Goal: Information Seeking & Learning: Check status

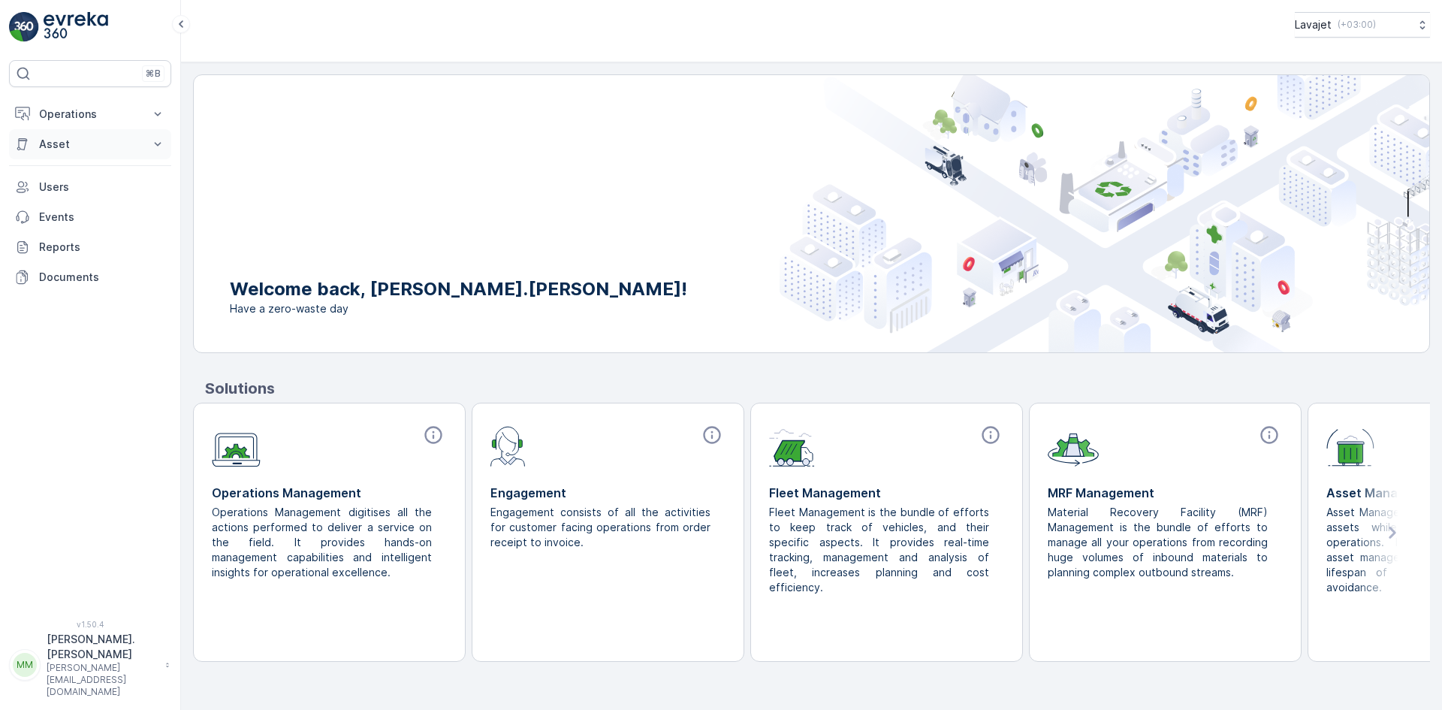
click at [120, 143] on p "Asset" at bounding box center [90, 144] width 102 height 15
click at [106, 171] on link "Assets" at bounding box center [101, 169] width 139 height 21
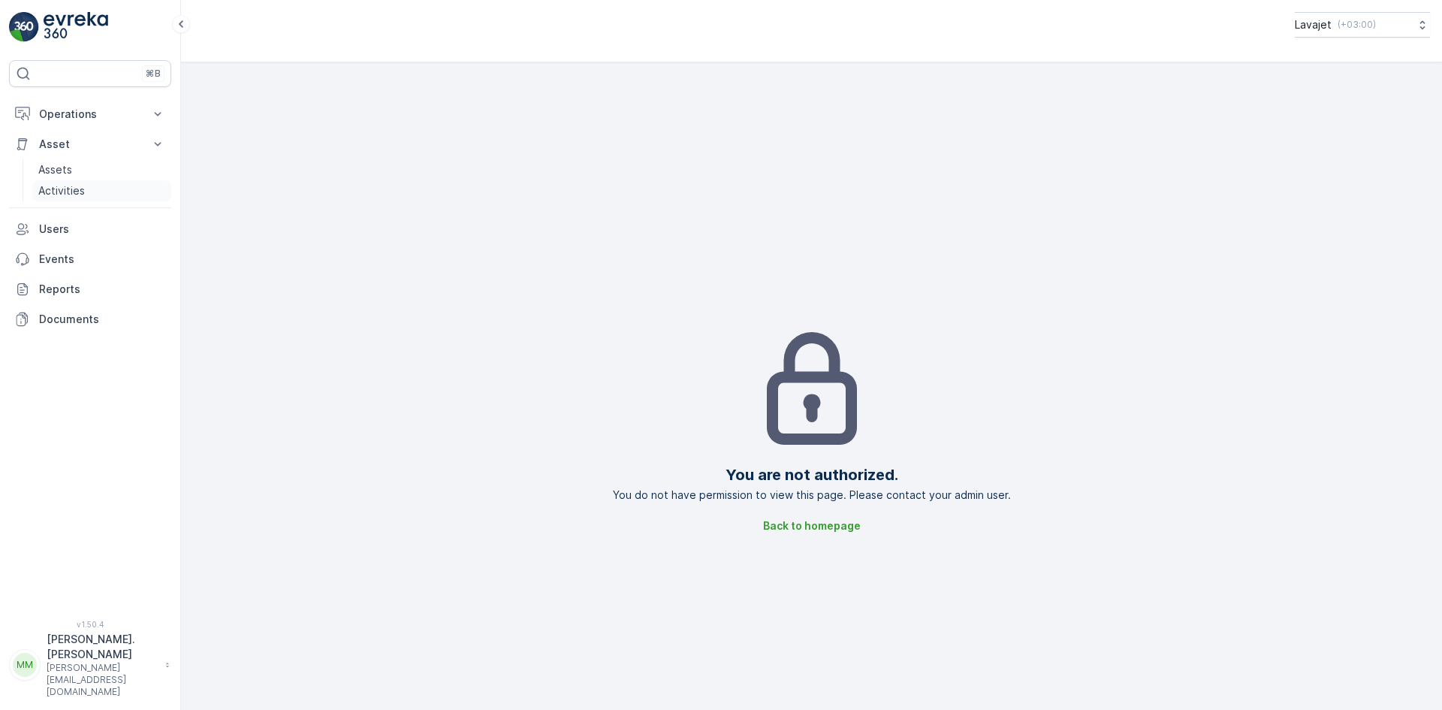
click at [83, 189] on p "Activities" at bounding box center [61, 190] width 47 height 15
click at [117, 118] on p "Operations" at bounding box center [90, 114] width 102 height 15
click at [103, 143] on link "Insights" at bounding box center [101, 139] width 139 height 21
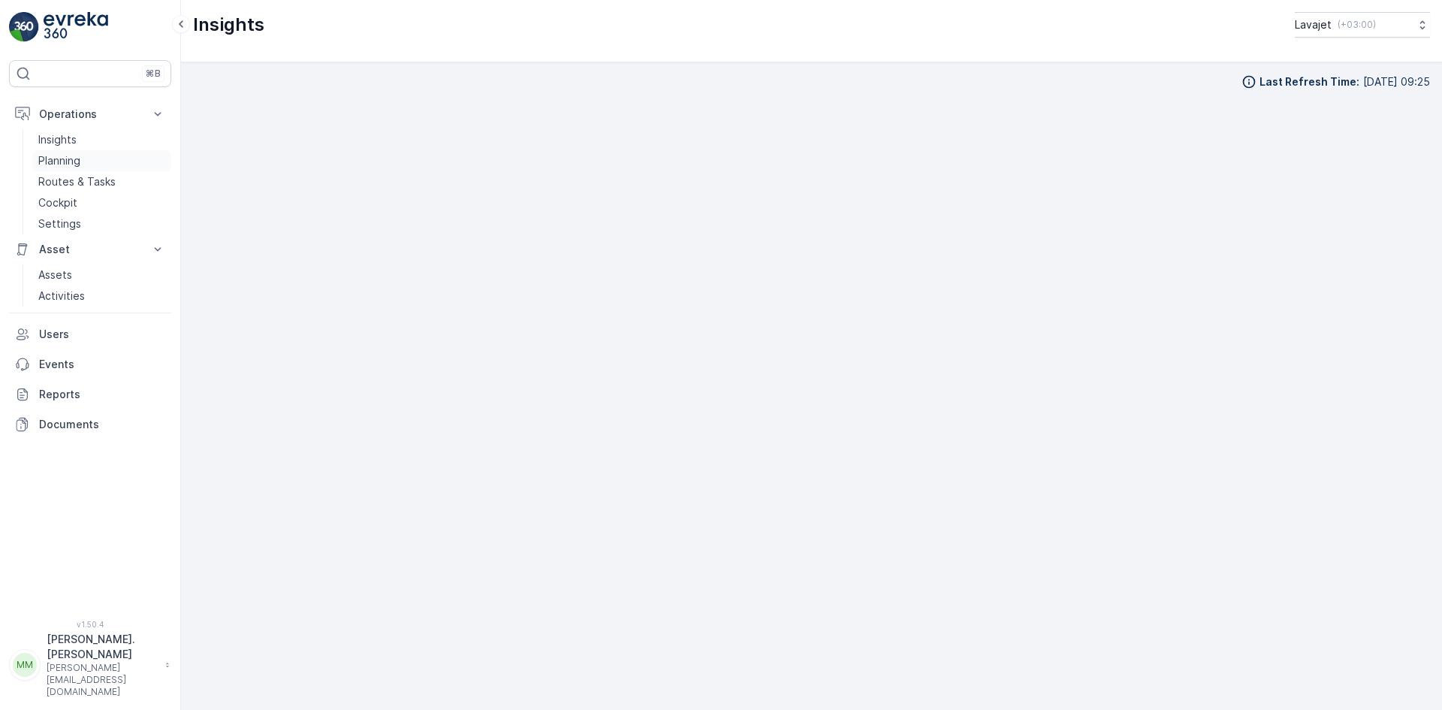
click at [74, 159] on p "Planning" at bounding box center [59, 160] width 42 height 15
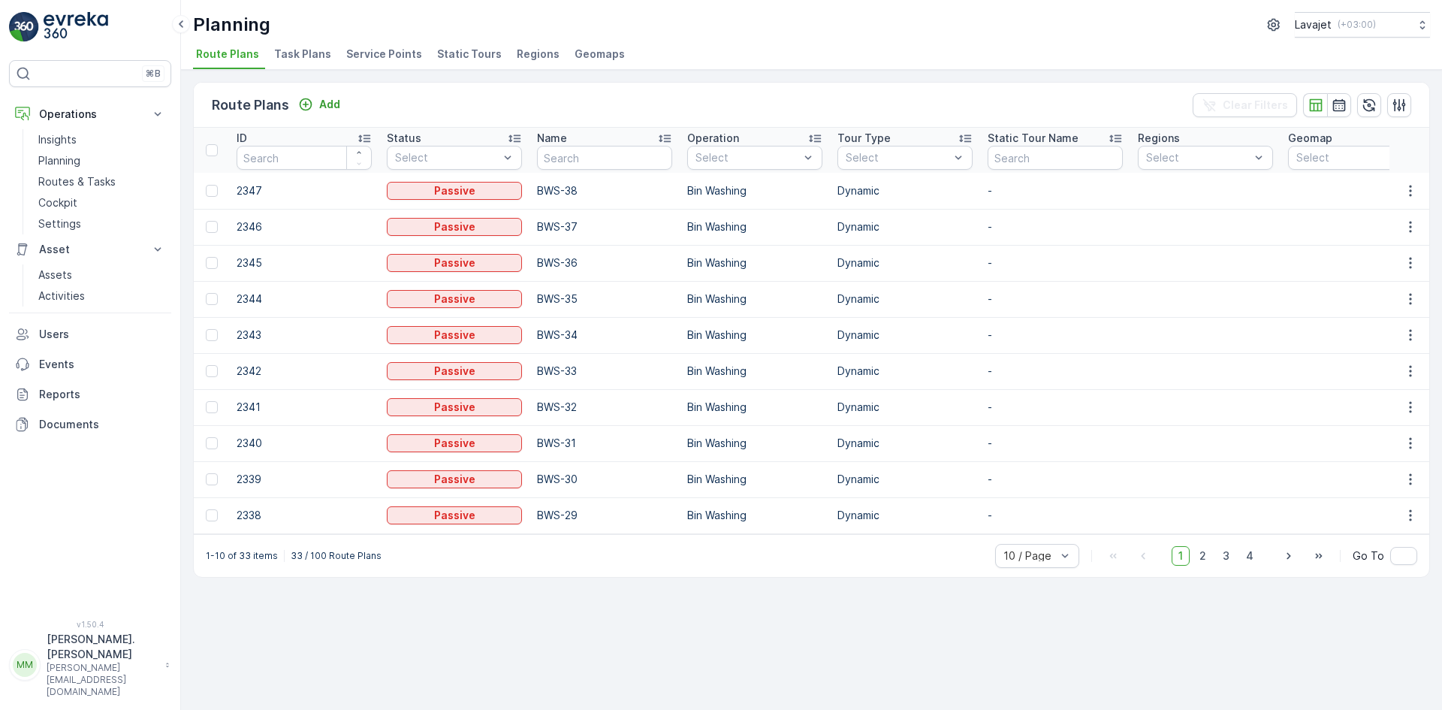
click at [296, 53] on span "Task Plans" at bounding box center [302, 54] width 57 height 15
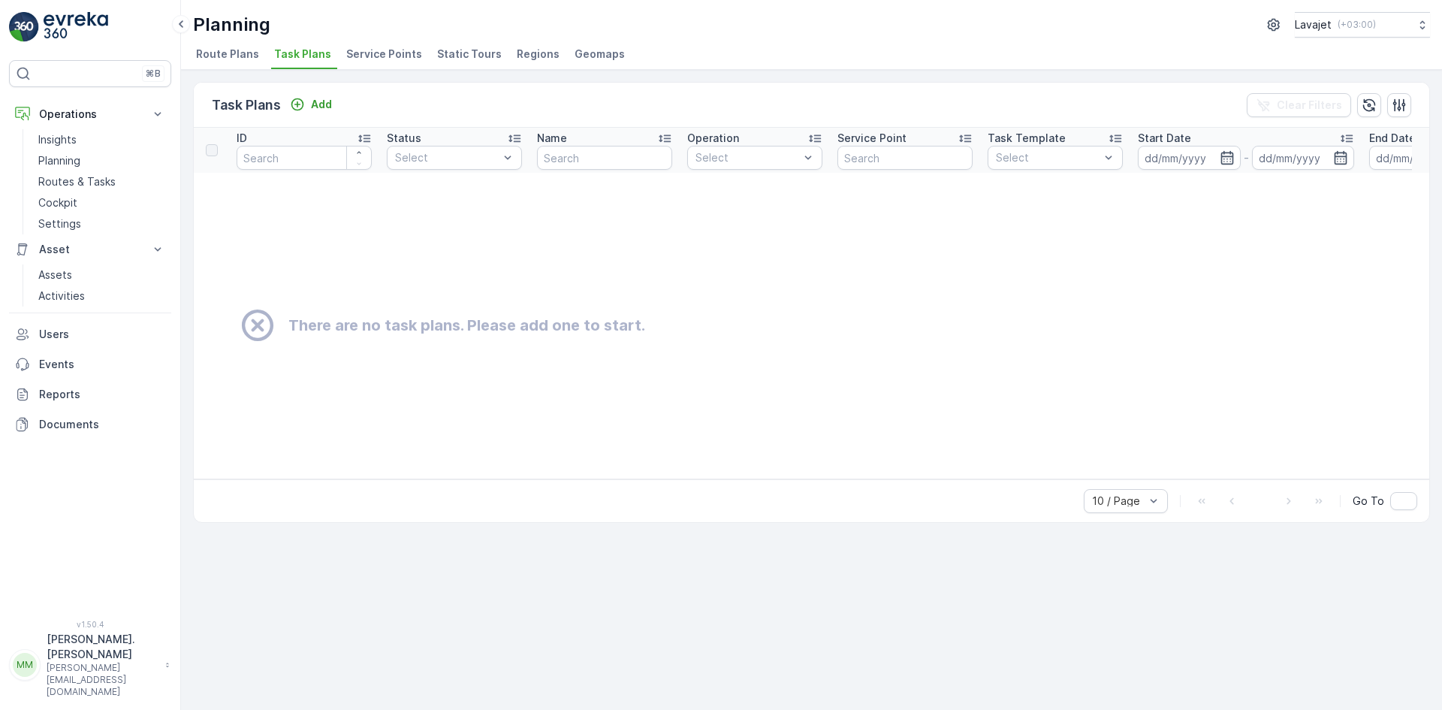
click at [381, 49] on span "Service Points" at bounding box center [384, 54] width 76 height 15
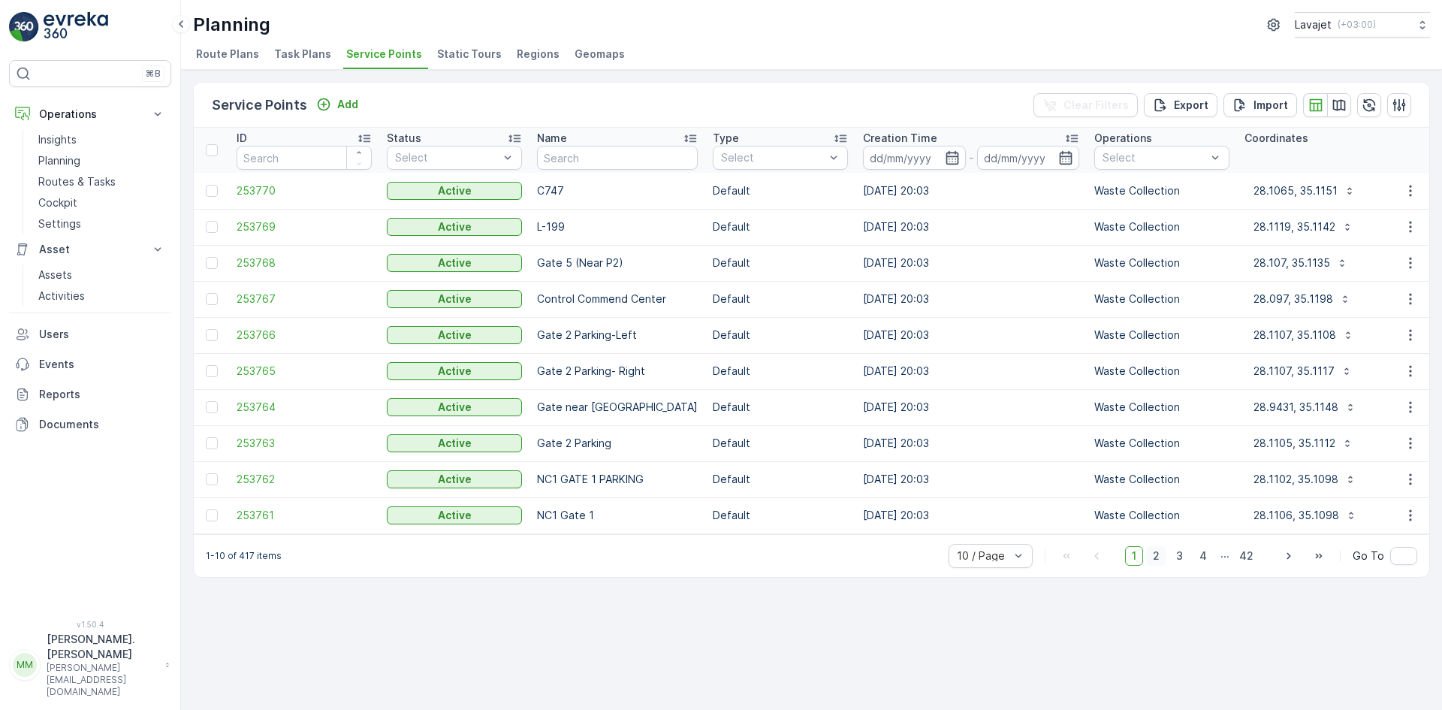
click at [1162, 565] on span "2" at bounding box center [1156, 556] width 20 height 20
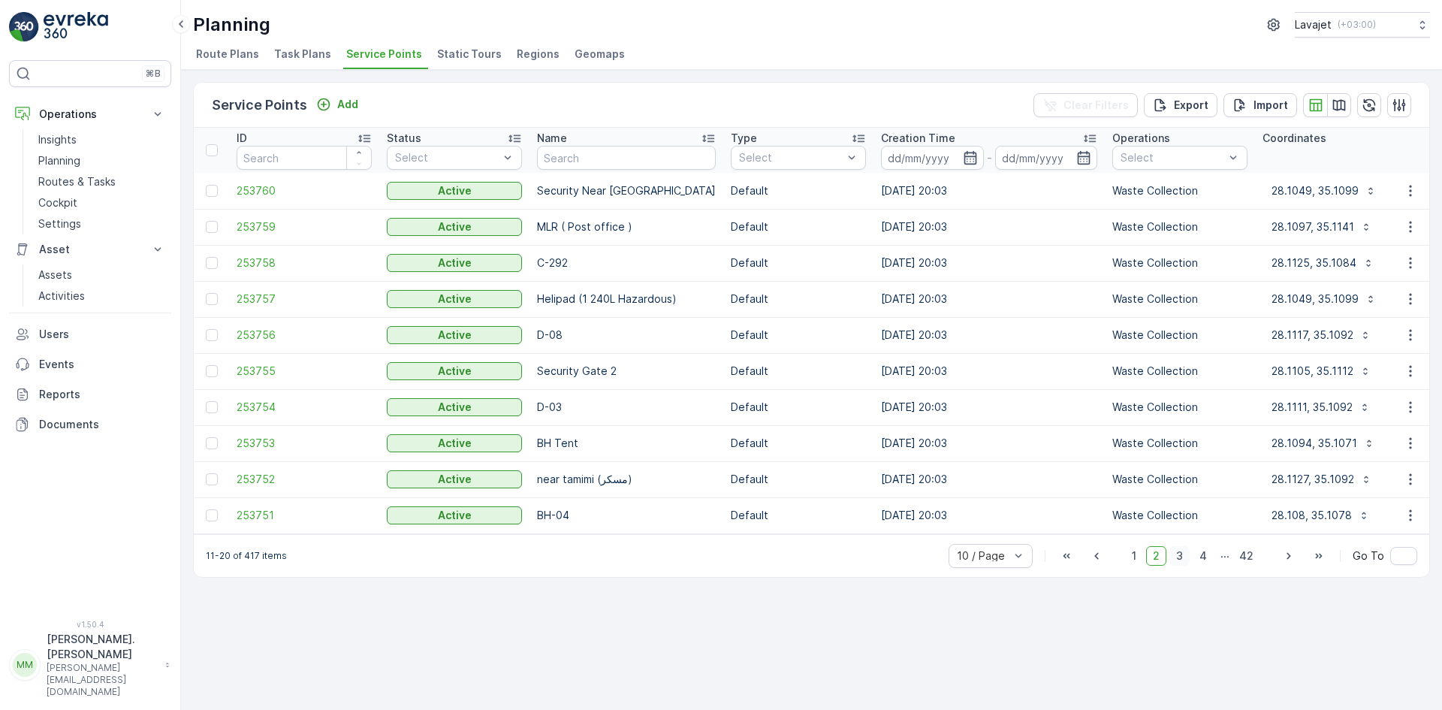
click at [1189, 565] on span "3" at bounding box center [1179, 556] width 20 height 20
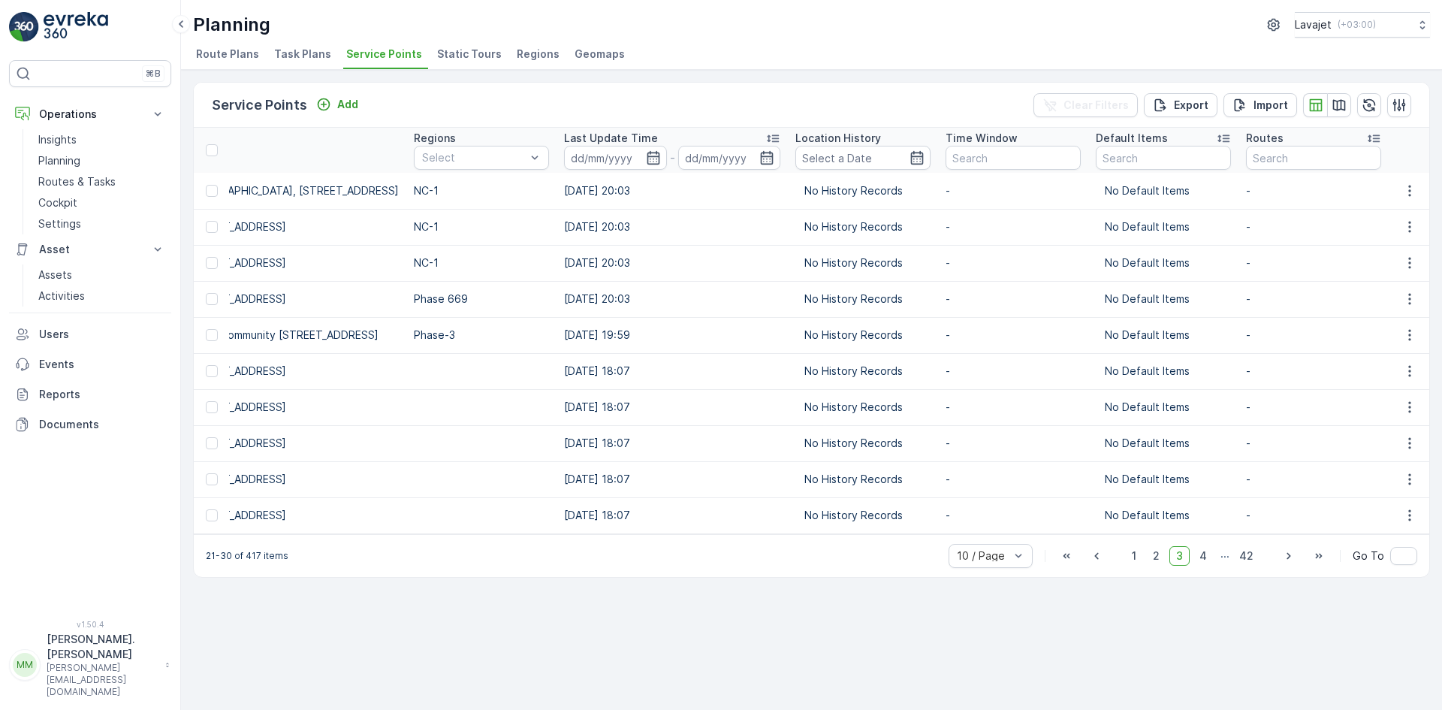
scroll to position [0, 1419]
click at [1210, 563] on span "4" at bounding box center [1202, 556] width 21 height 20
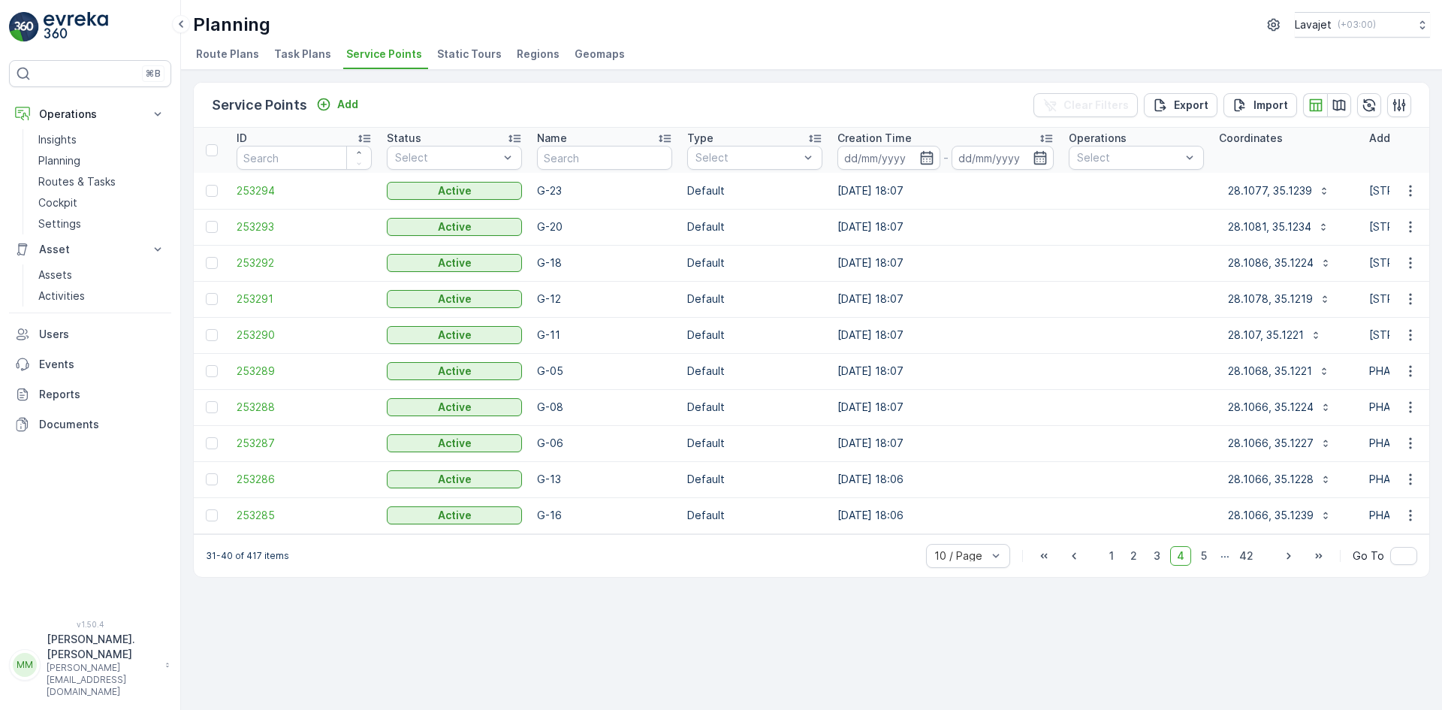
click at [443, 51] on span "Static Tours" at bounding box center [469, 54] width 65 height 15
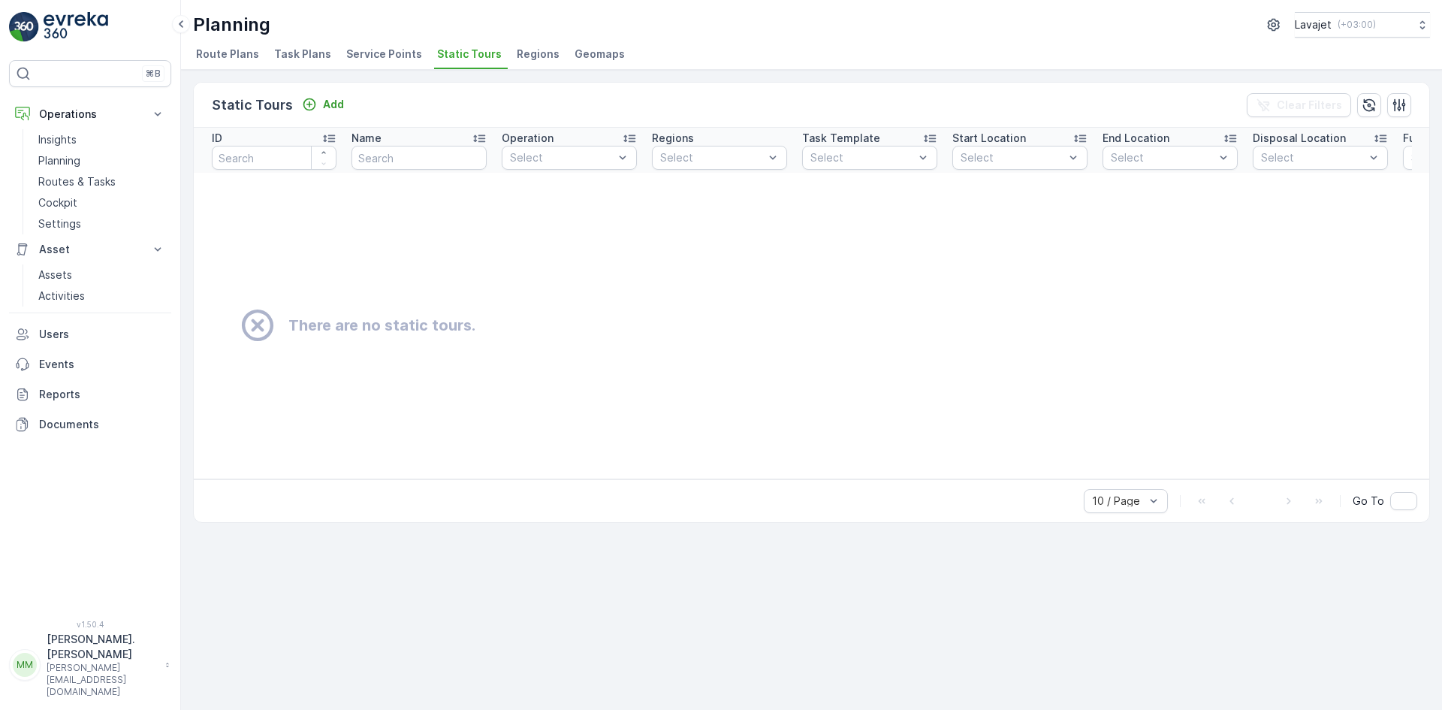
click at [521, 51] on span "Regions" at bounding box center [538, 54] width 43 height 15
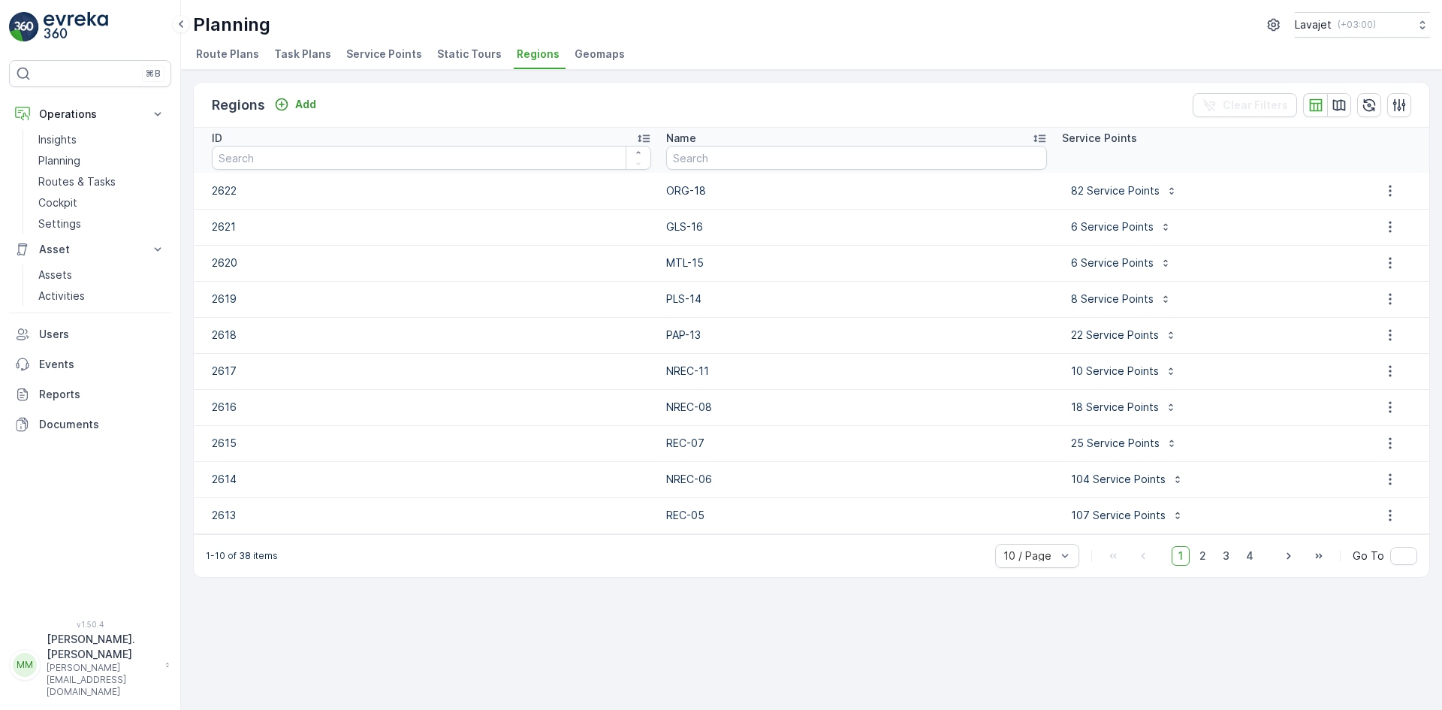
click at [574, 54] on span "Geomaps" at bounding box center [599, 54] width 50 height 15
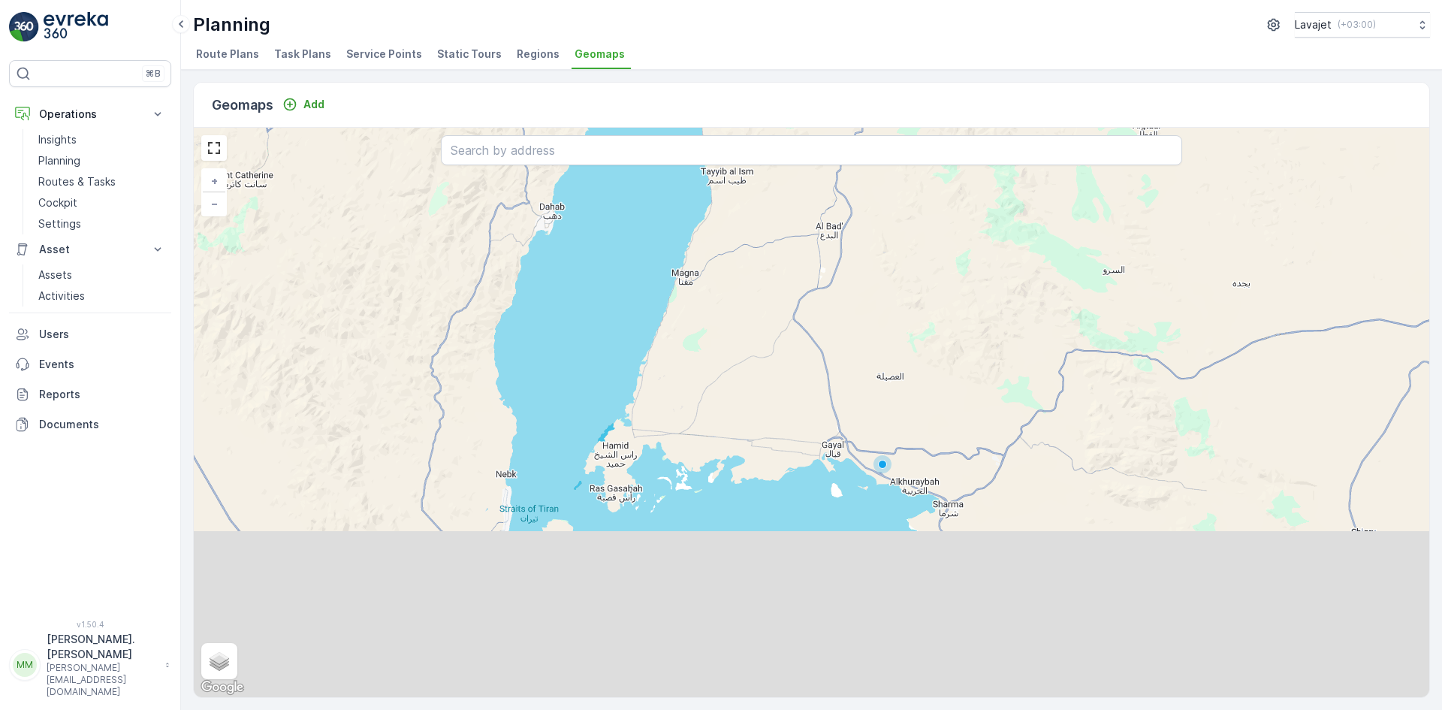
drag, startPoint x: 909, startPoint y: 597, endPoint x: 976, endPoint y: 381, distance: 226.4
click at [980, 386] on div "+ − Satellite Roadmap Terrain Hybrid Leaflet Keyboard shortcuts Map Data Map da…" at bounding box center [811, 412] width 1235 height 569
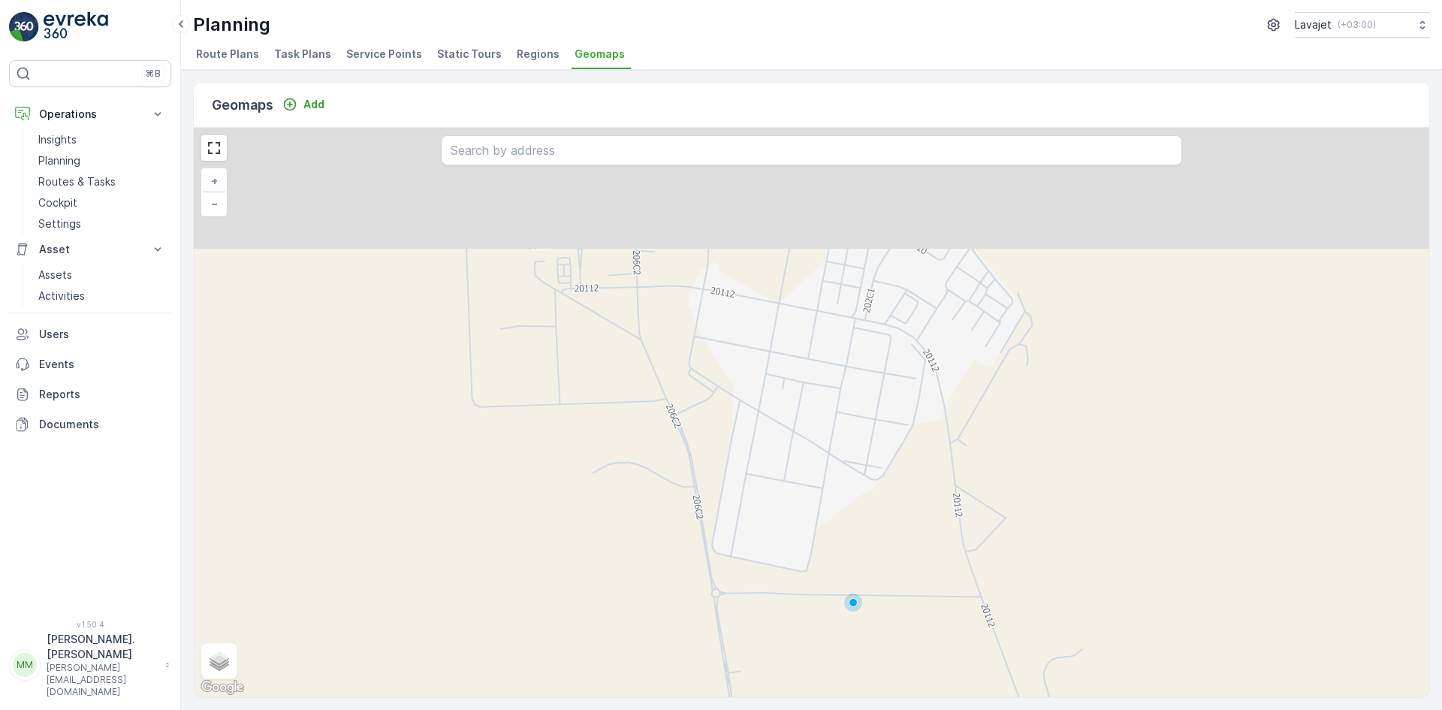
drag, startPoint x: 1014, startPoint y: 350, endPoint x: 909, endPoint y: 573, distance: 246.6
click at [909, 573] on div "+ − Satellite Roadmap Terrain Hybrid Leaflet Keyboard shortcuts Map Data Map da…" at bounding box center [811, 412] width 1235 height 569
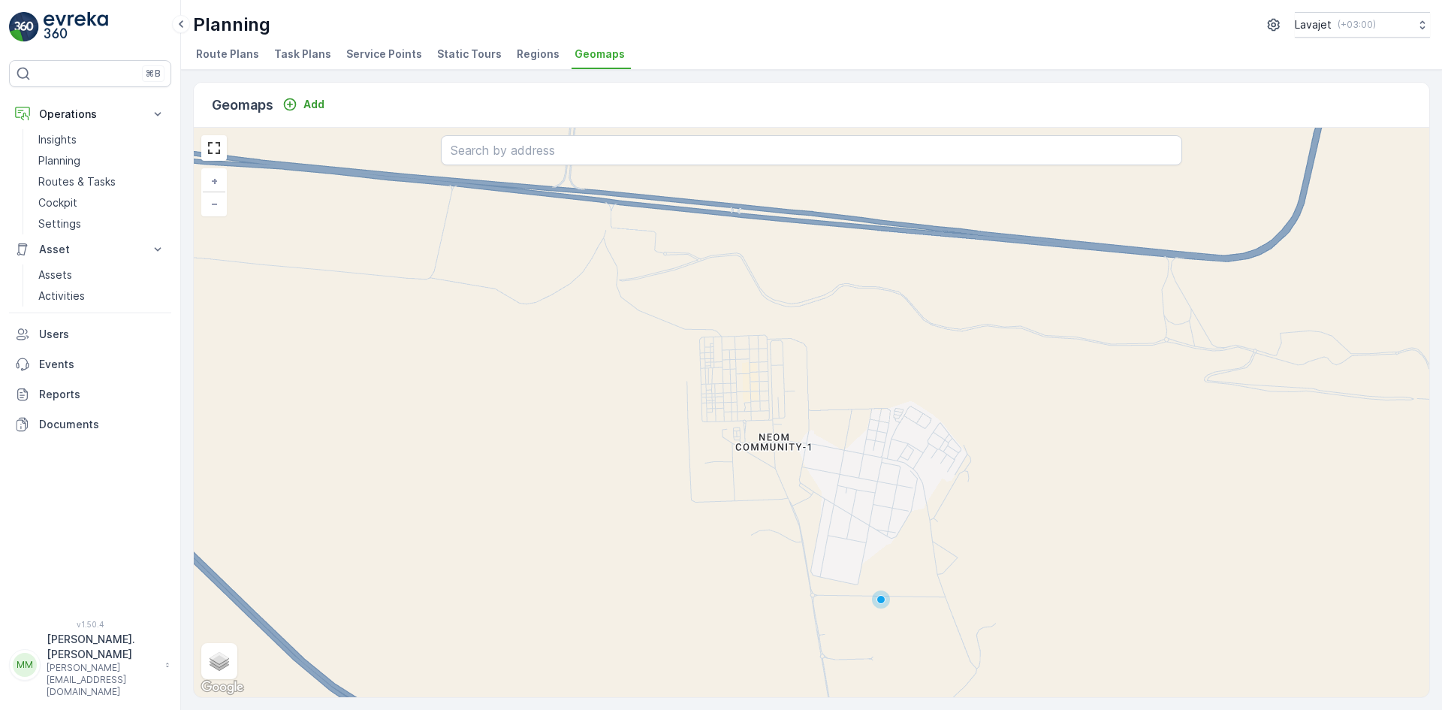
click at [878, 604] on div "+ − Satellite Roadmap Terrain Hybrid Leaflet Keyboard shortcuts Map Data Map da…" at bounding box center [811, 412] width 1235 height 569
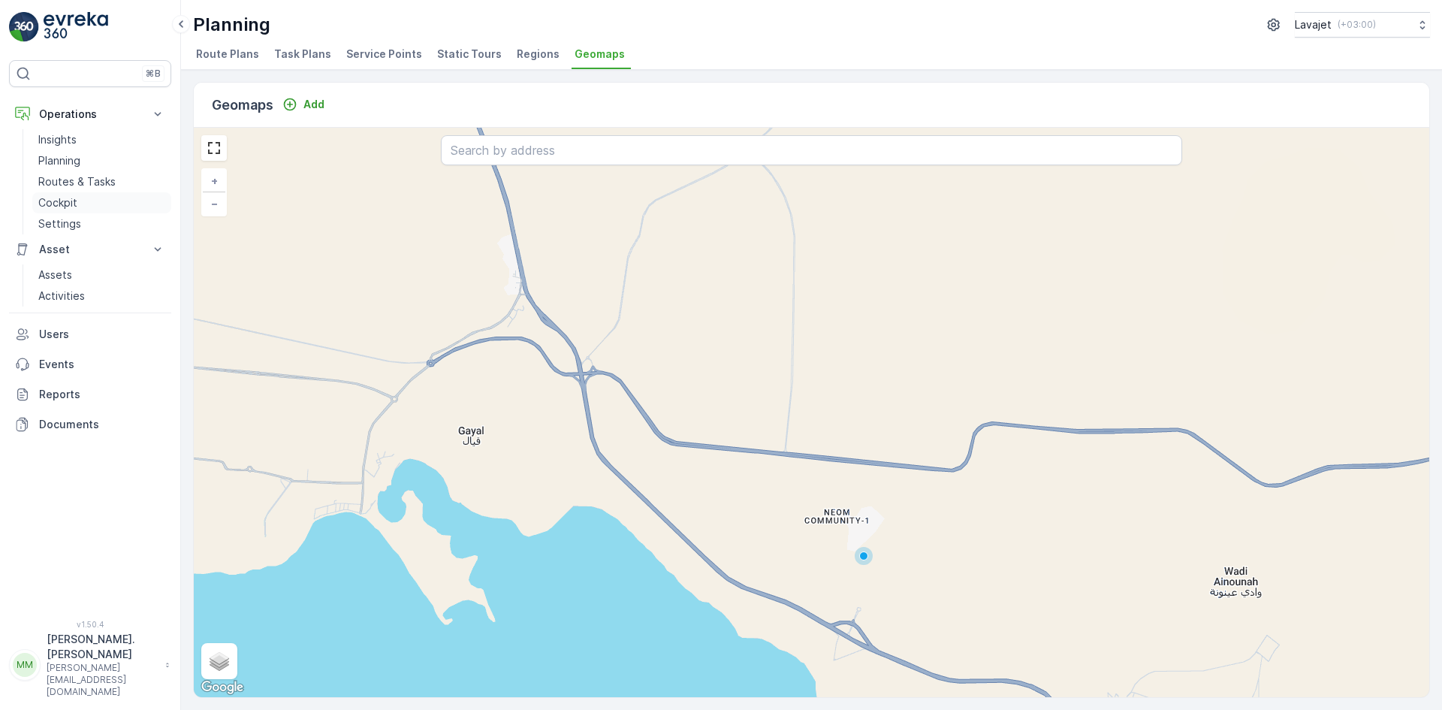
click at [75, 197] on p "Cockpit" at bounding box center [57, 202] width 39 height 15
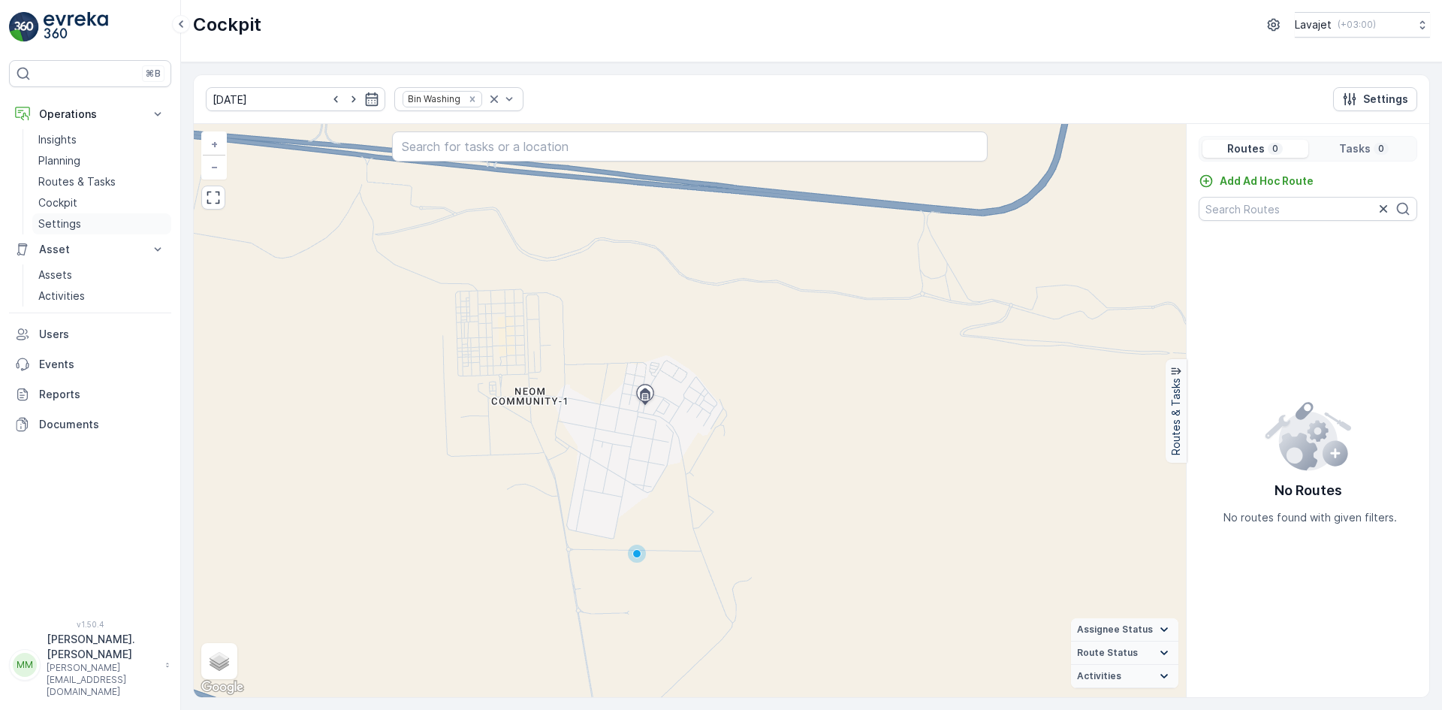
click at [63, 223] on p "Settings" at bounding box center [59, 223] width 43 height 15
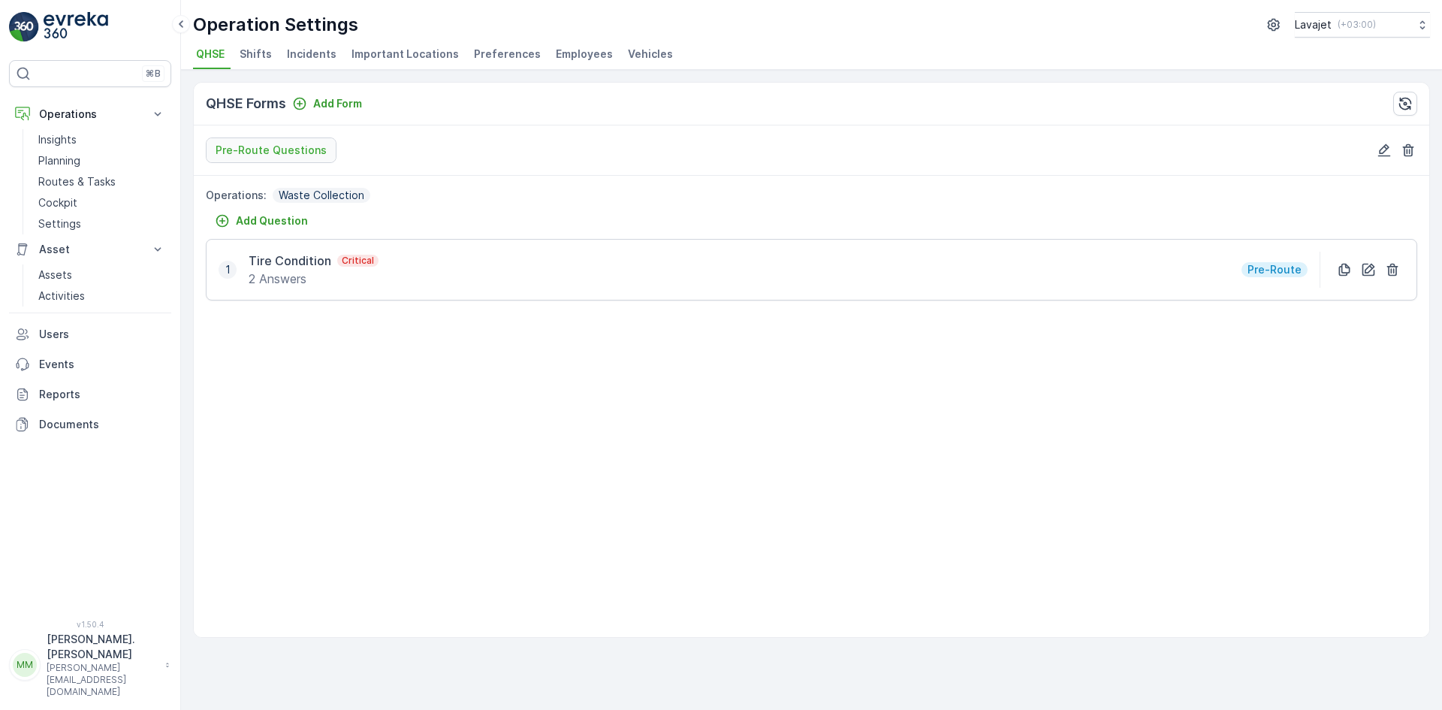
click at [261, 55] on span "Shifts" at bounding box center [256, 54] width 32 height 15
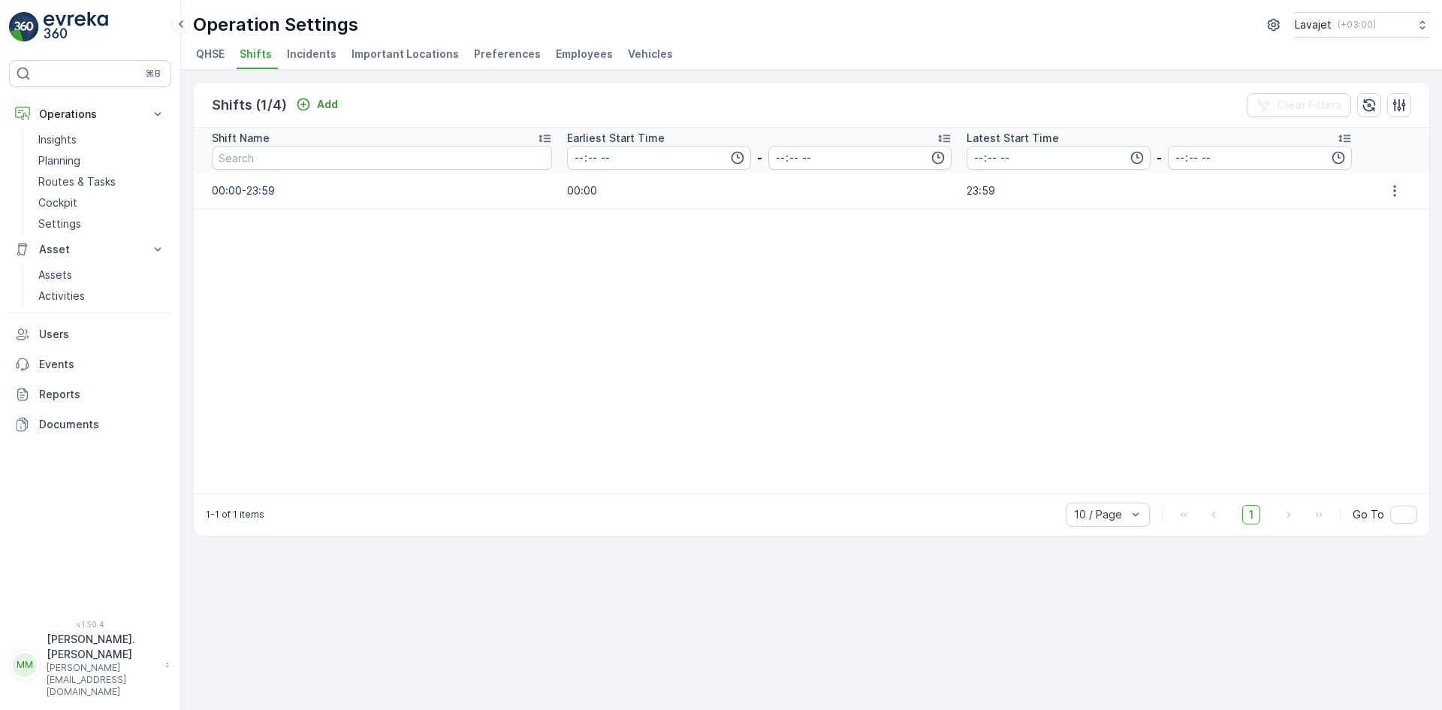
click at [302, 51] on span "Incidents" at bounding box center [312, 54] width 50 height 15
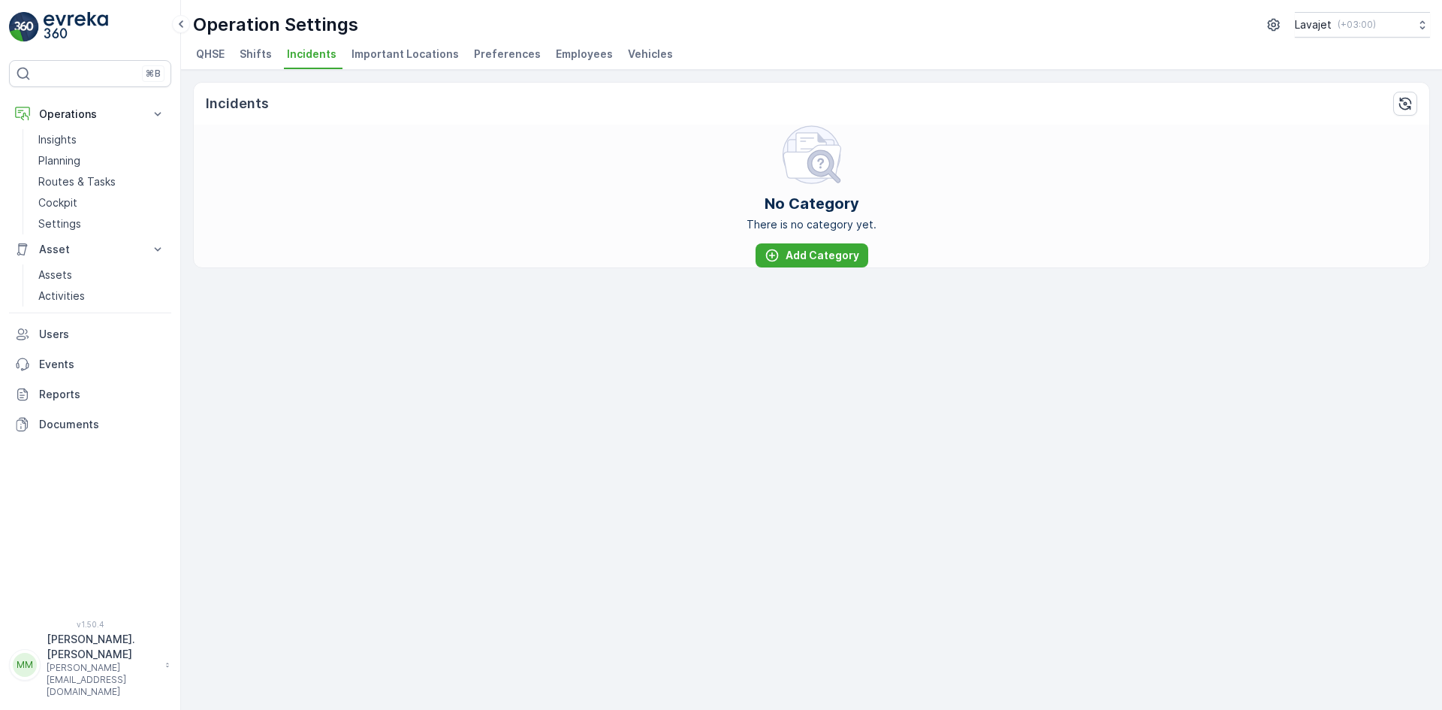
click at [381, 50] on span "Important Locations" at bounding box center [404, 54] width 107 height 15
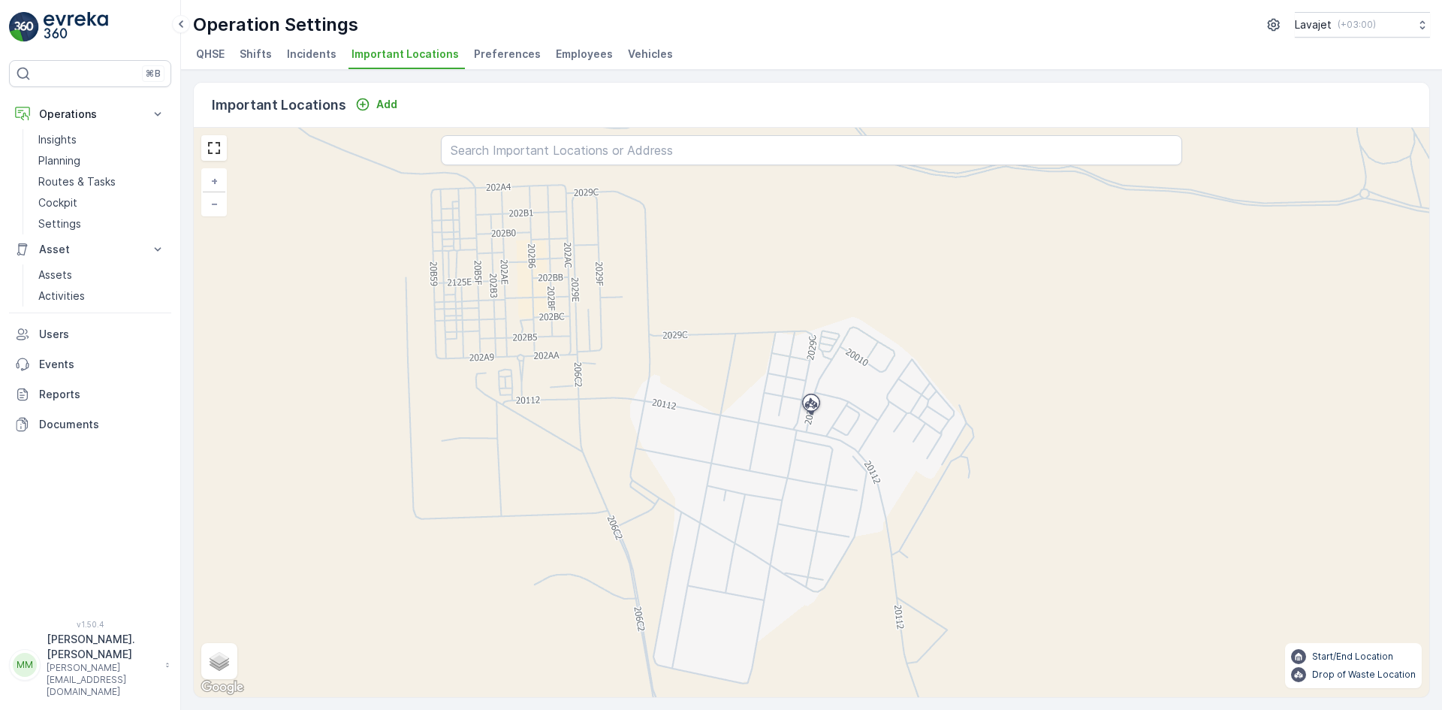
click at [474, 51] on span "Preferences" at bounding box center [507, 54] width 67 height 15
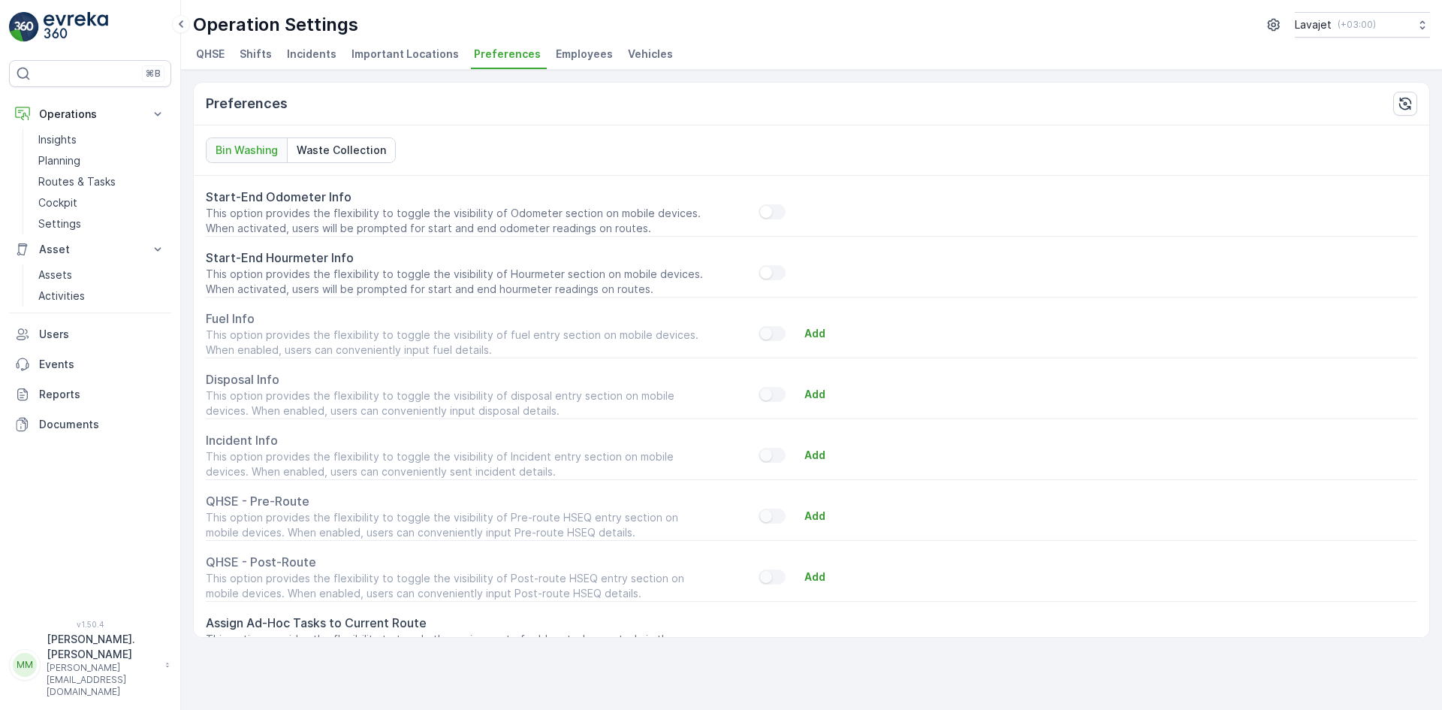
click at [565, 56] on span "Employees" at bounding box center [584, 54] width 57 height 15
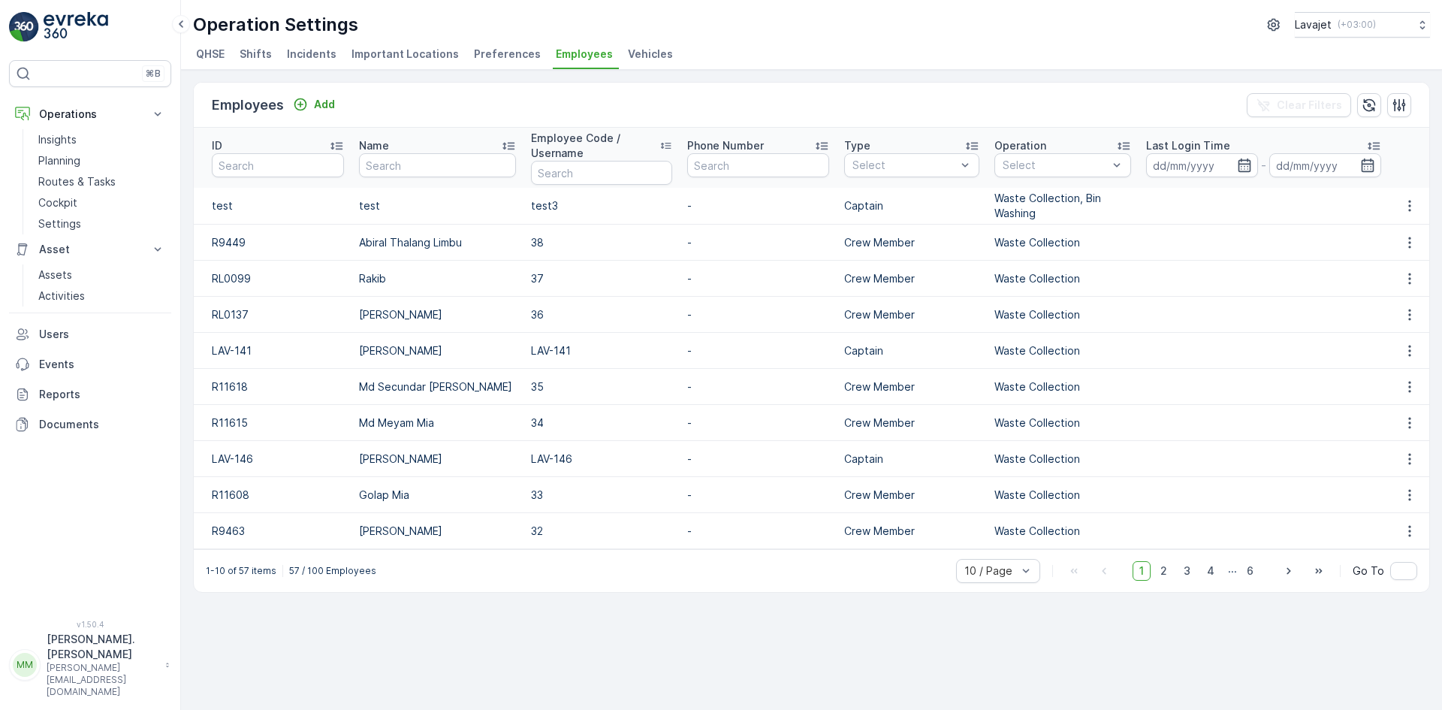
click at [628, 54] on span "Vehicles" at bounding box center [650, 54] width 45 height 15
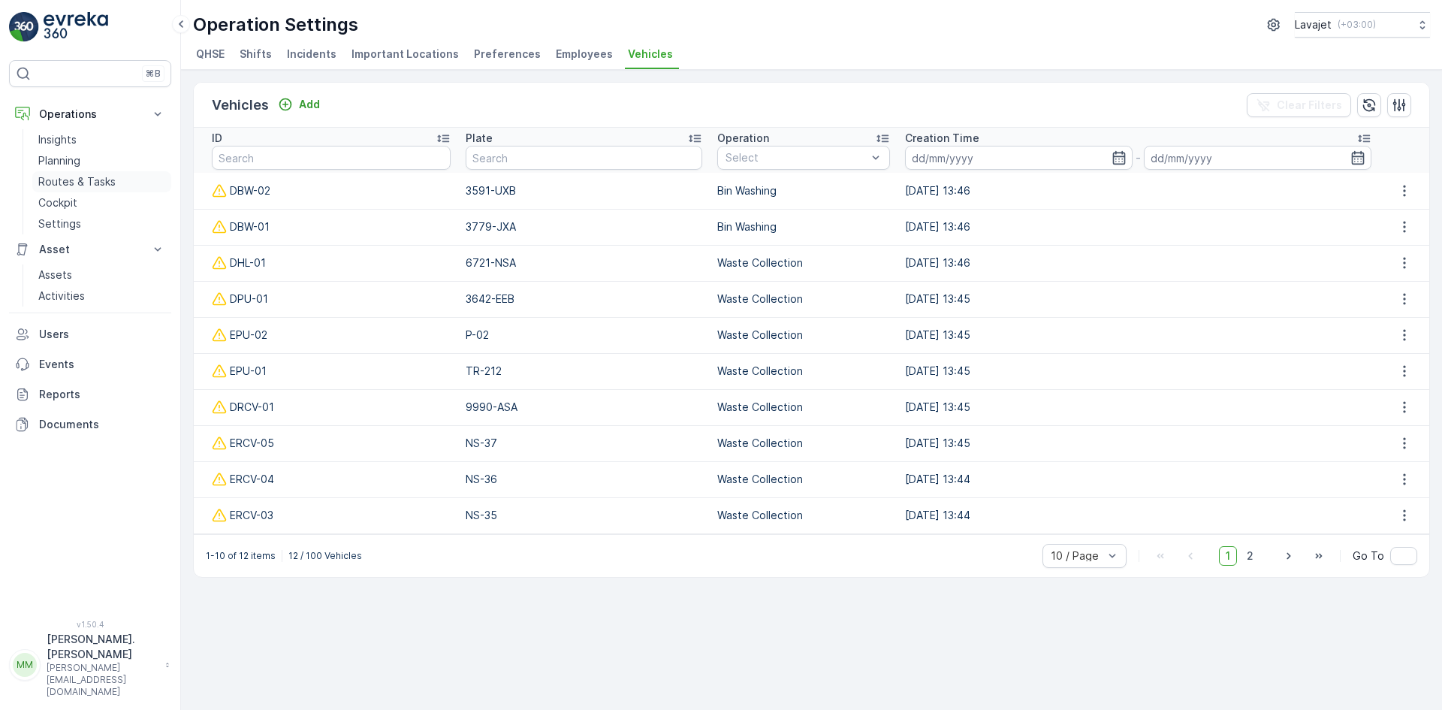
click at [66, 178] on p "Routes & Tasks" at bounding box center [76, 181] width 77 height 15
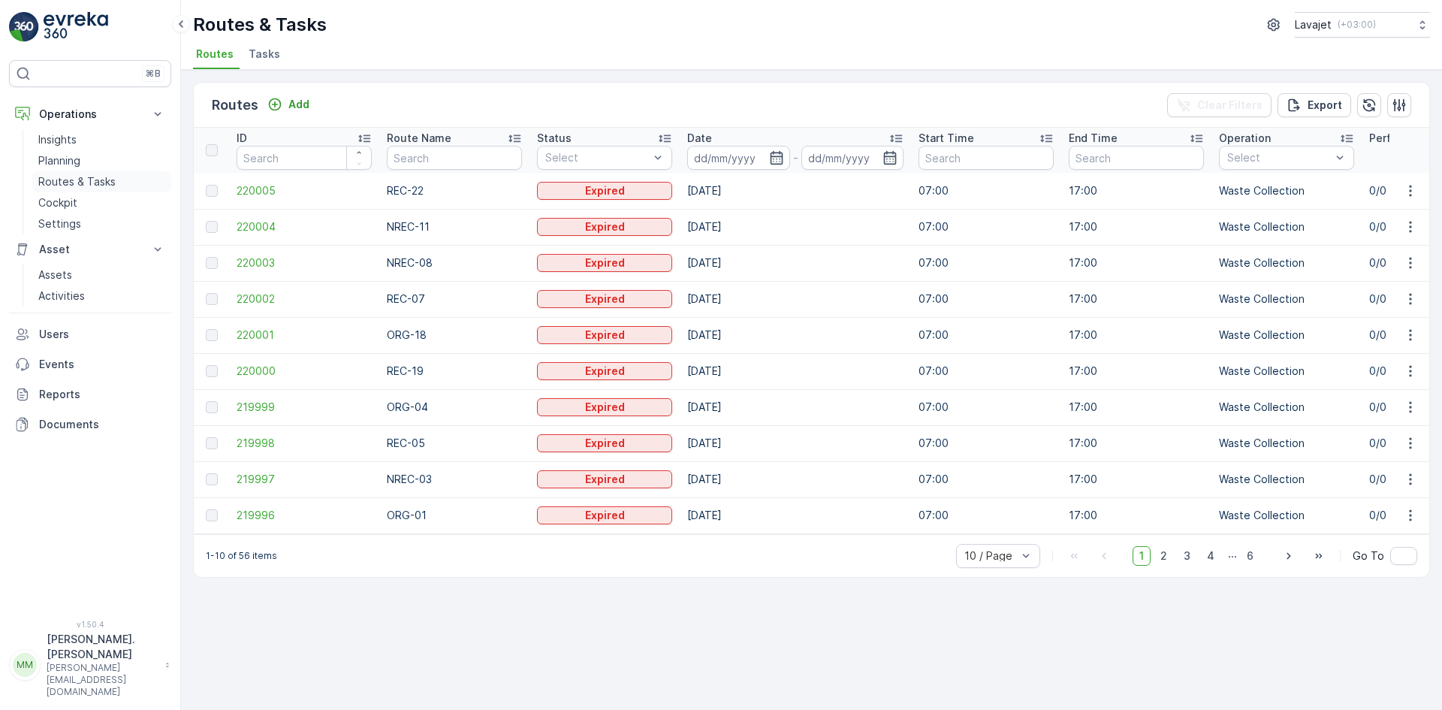
click at [77, 184] on p "Routes & Tasks" at bounding box center [76, 181] width 77 height 15
click at [256, 59] on span "Tasks" at bounding box center [265, 54] width 32 height 15
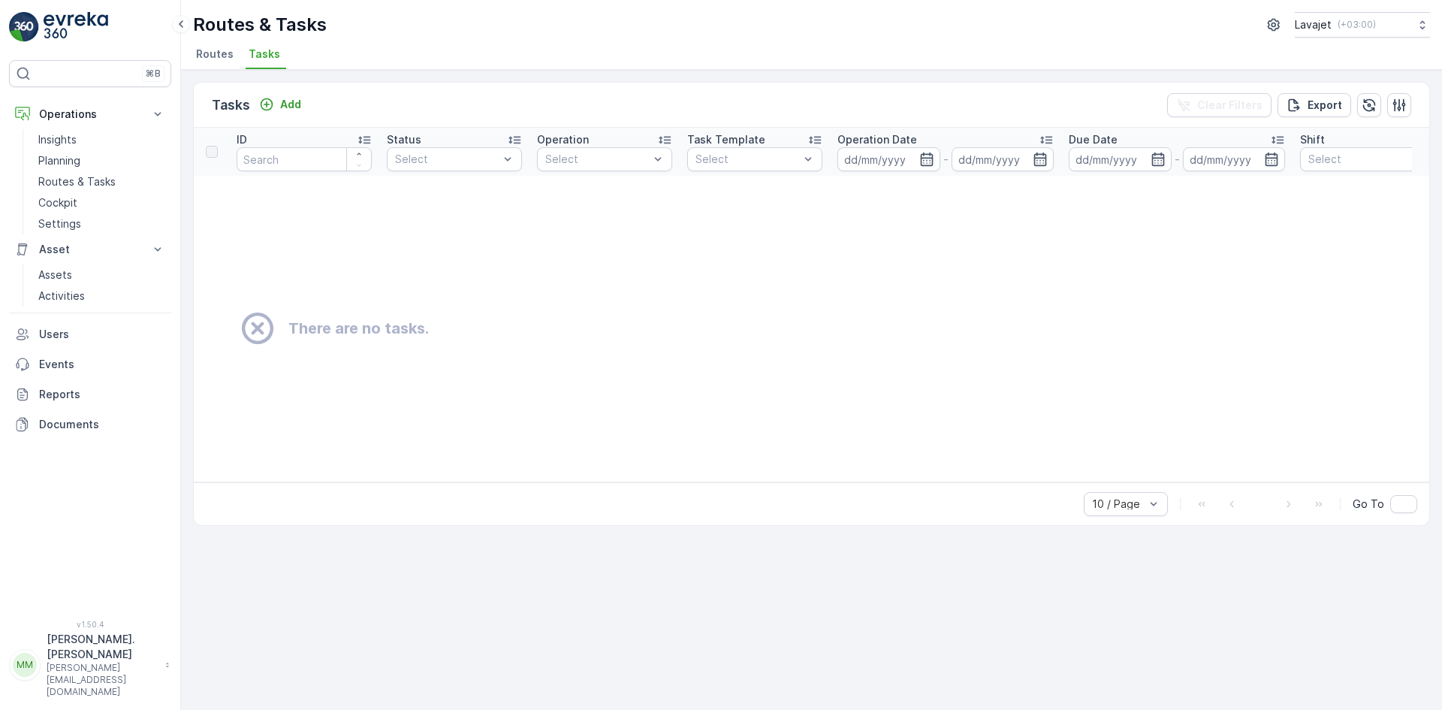
click at [222, 55] on span "Routes" at bounding box center [215, 54] width 38 height 15
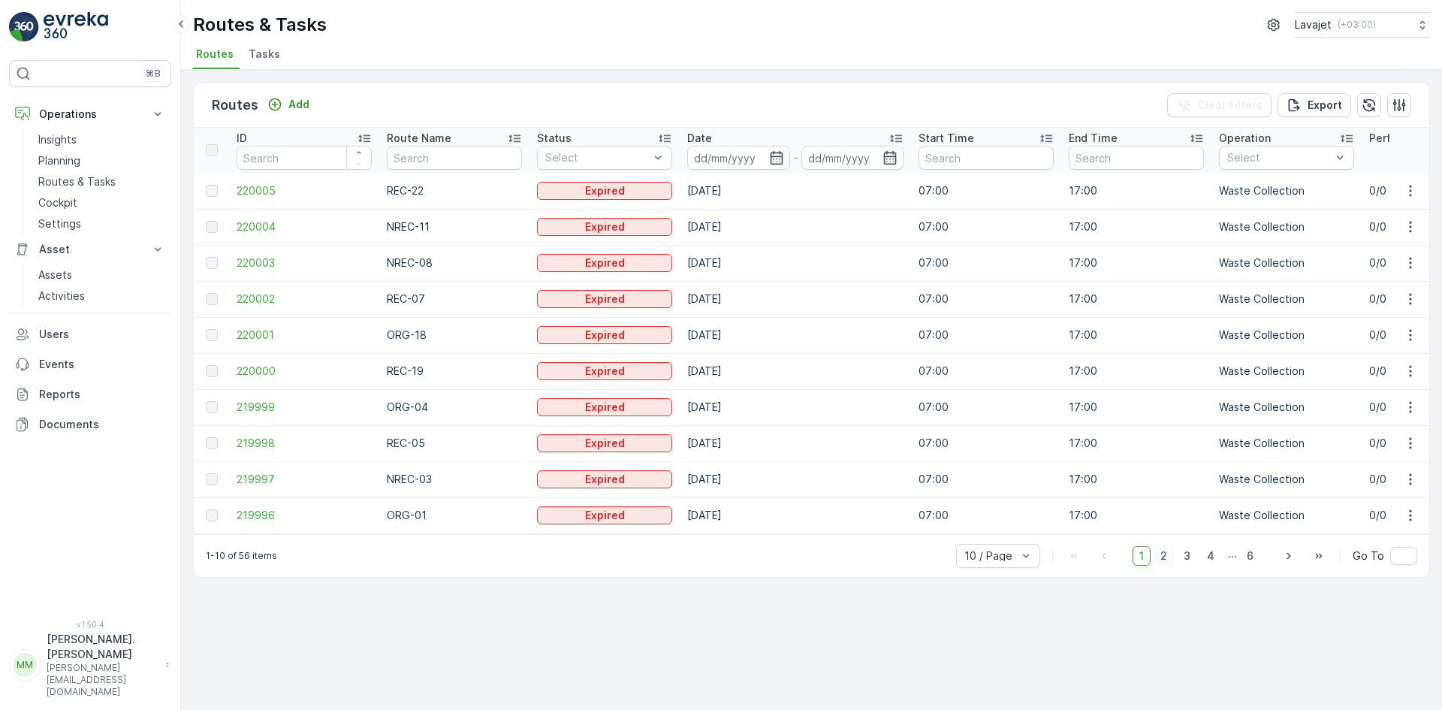
click at [1170, 565] on span "2" at bounding box center [1163, 556] width 20 height 20
click at [614, 560] on div "11-20 of 56 items 10 / Page 1 2 3 4 ... 6 Go To" at bounding box center [811, 555] width 1235 height 43
click at [582, 541] on div "11-20 of 56 items 10 / Page 1 2 3 4 ... 6 Go To" at bounding box center [811, 555] width 1235 height 43
click at [842, 598] on div "Routes Add Clear Filters Export ID Route Name Status Select Date - Start Time E…" at bounding box center [811, 390] width 1261 height 640
click at [75, 116] on p "Operations" at bounding box center [90, 114] width 102 height 15
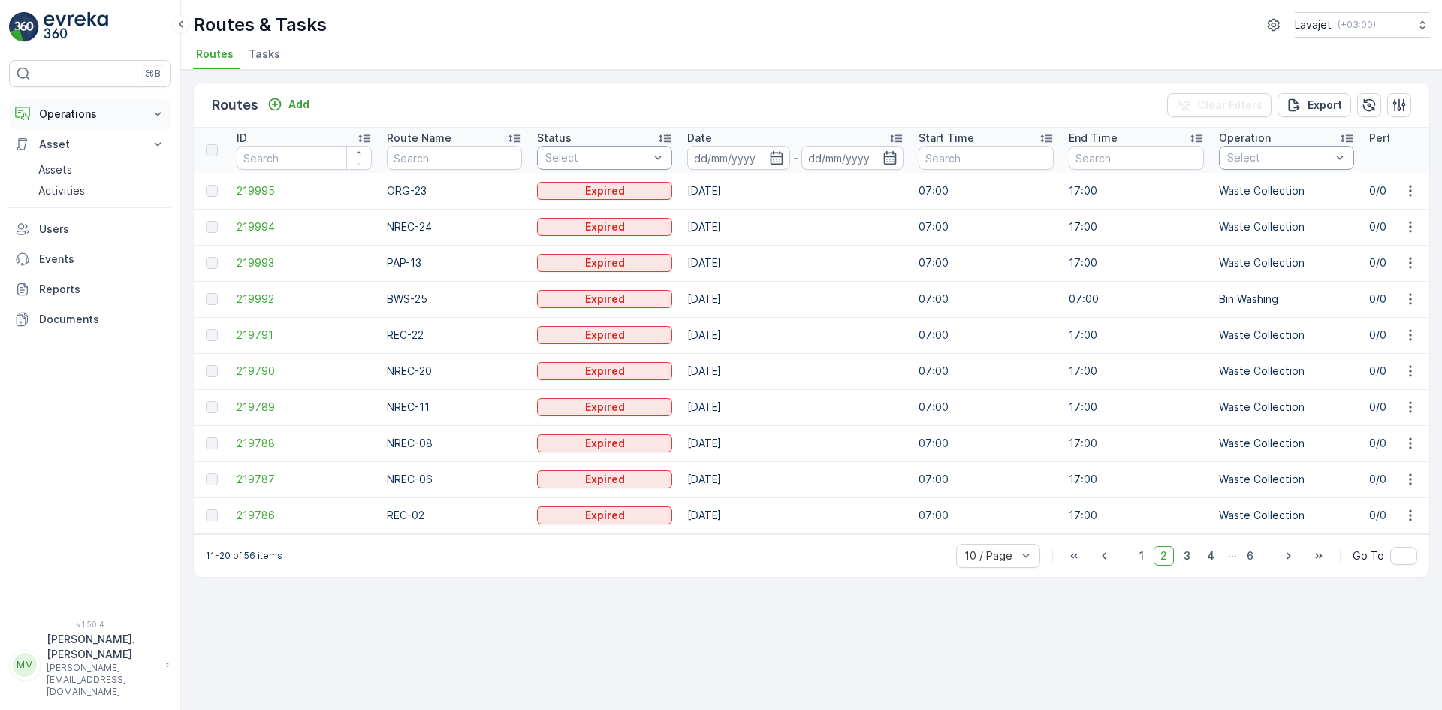
click at [59, 117] on p "Operations" at bounding box center [90, 114] width 102 height 15
click at [55, 140] on p "Insights" at bounding box center [57, 139] width 38 height 15
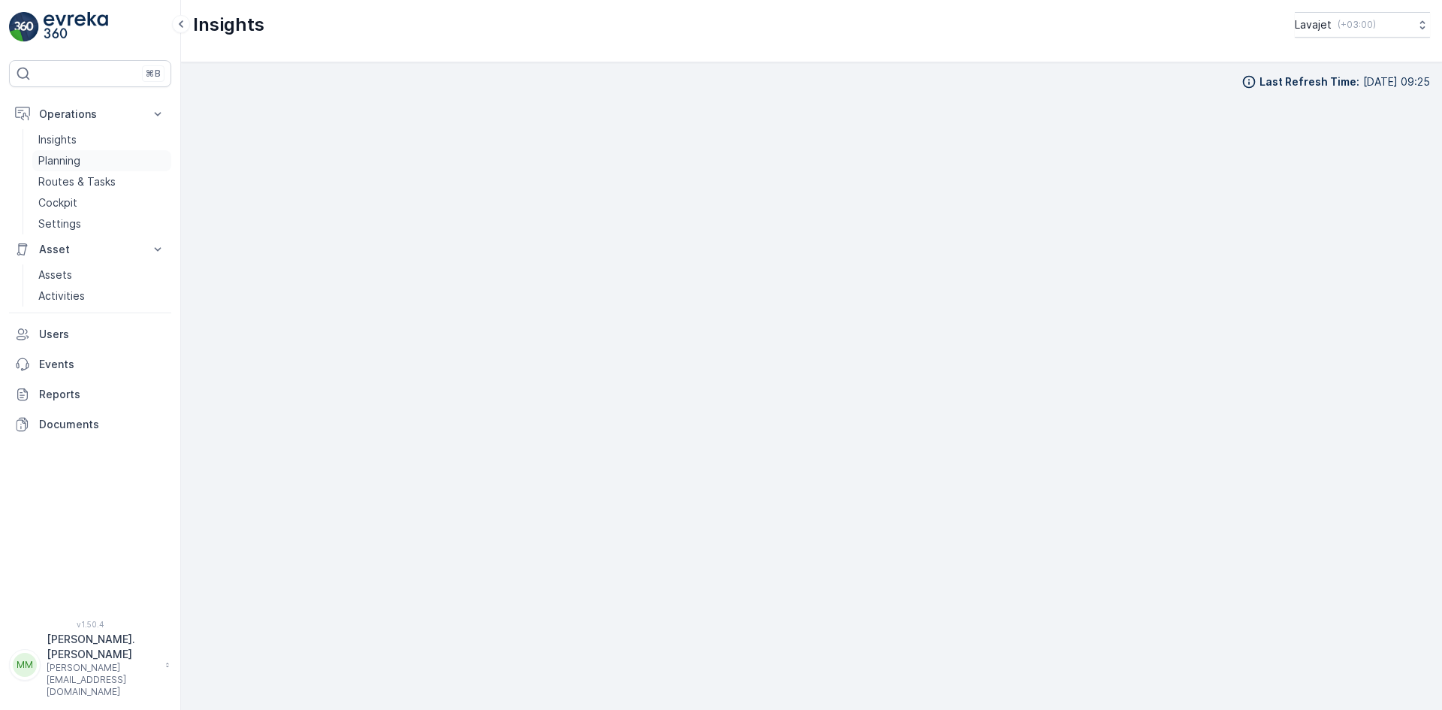
click at [60, 161] on p "Planning" at bounding box center [59, 160] width 42 height 15
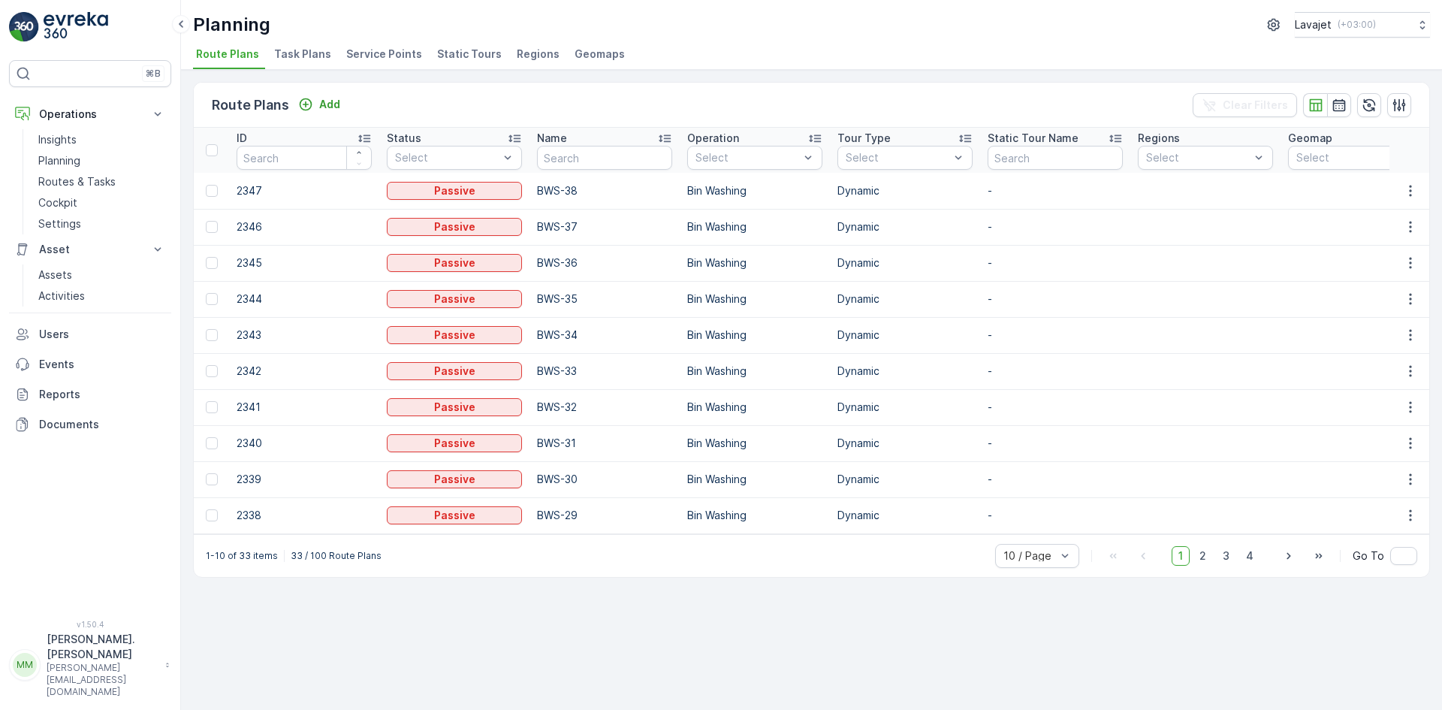
click at [282, 44] on li "Task Plans" at bounding box center [304, 57] width 66 height 26
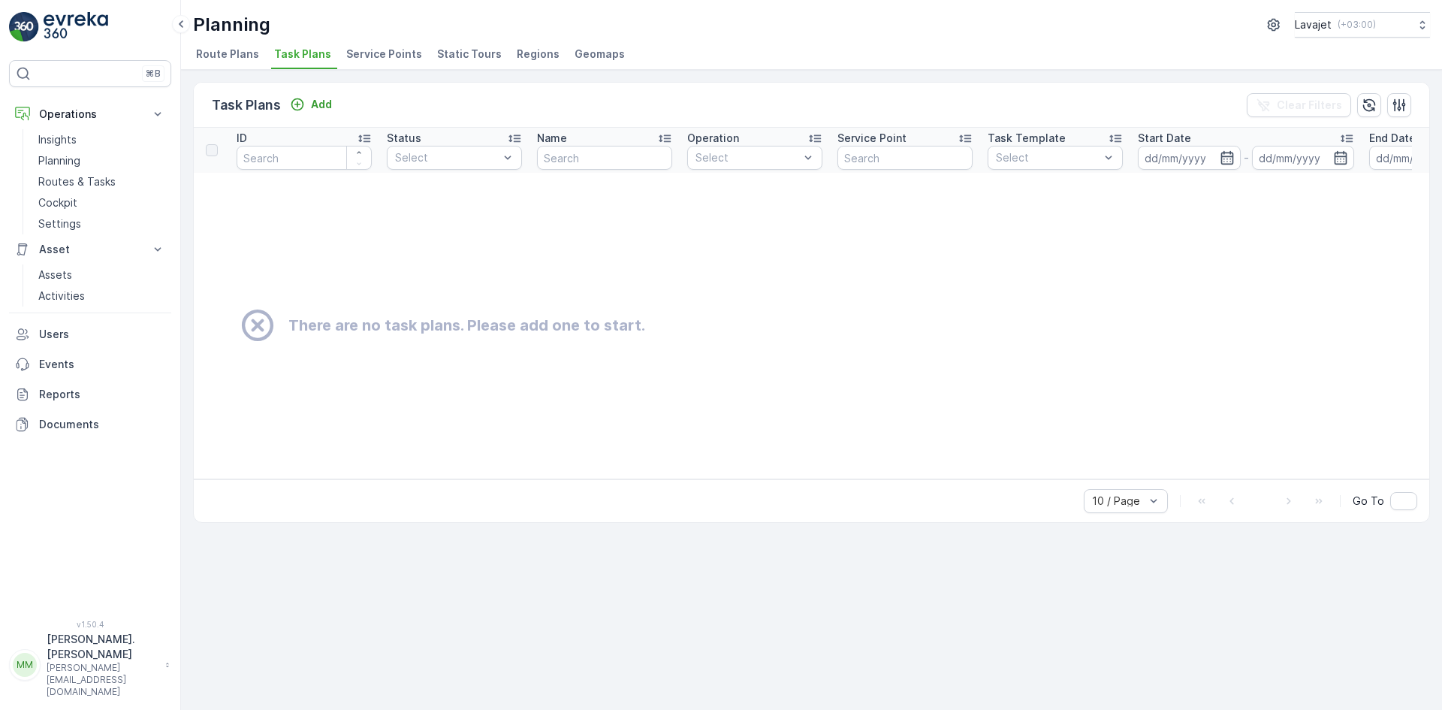
click at [391, 56] on span "Service Points" at bounding box center [384, 54] width 76 height 15
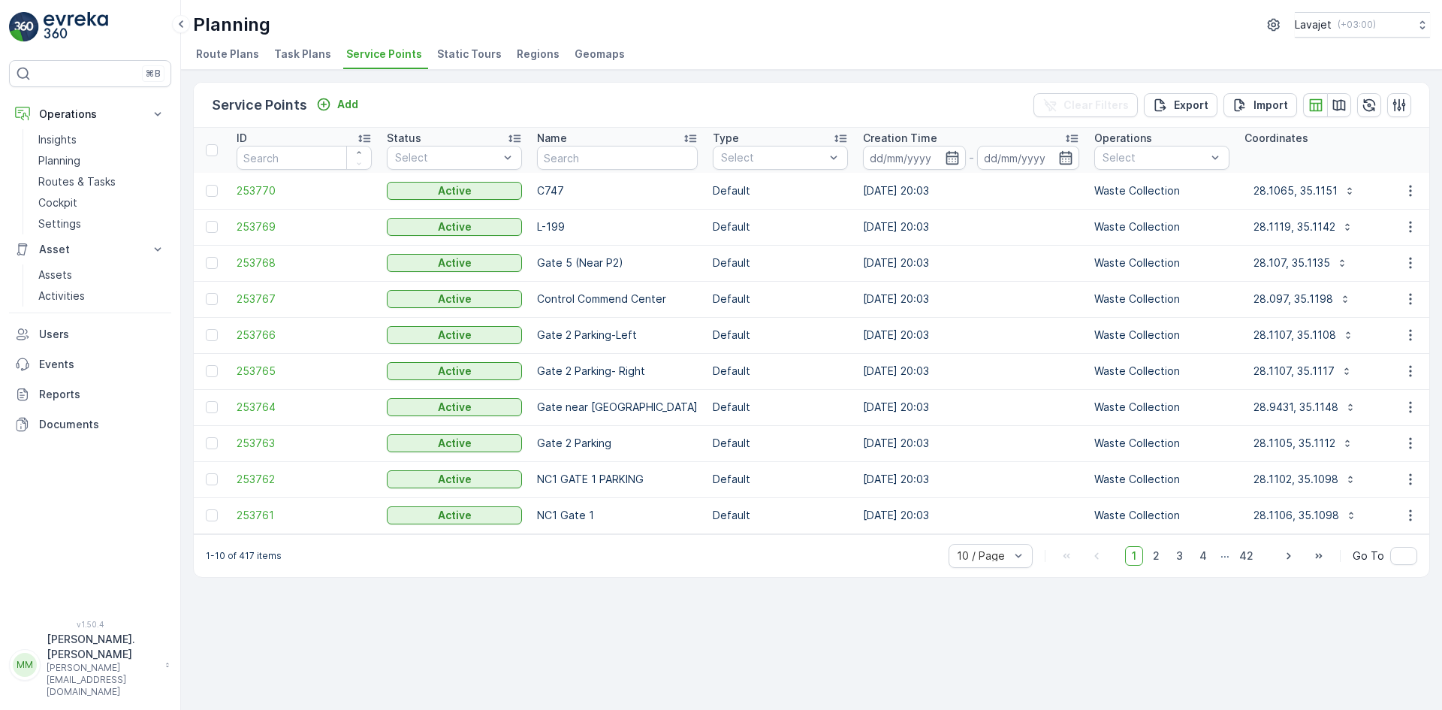
click at [467, 56] on span "Static Tours" at bounding box center [469, 54] width 65 height 15
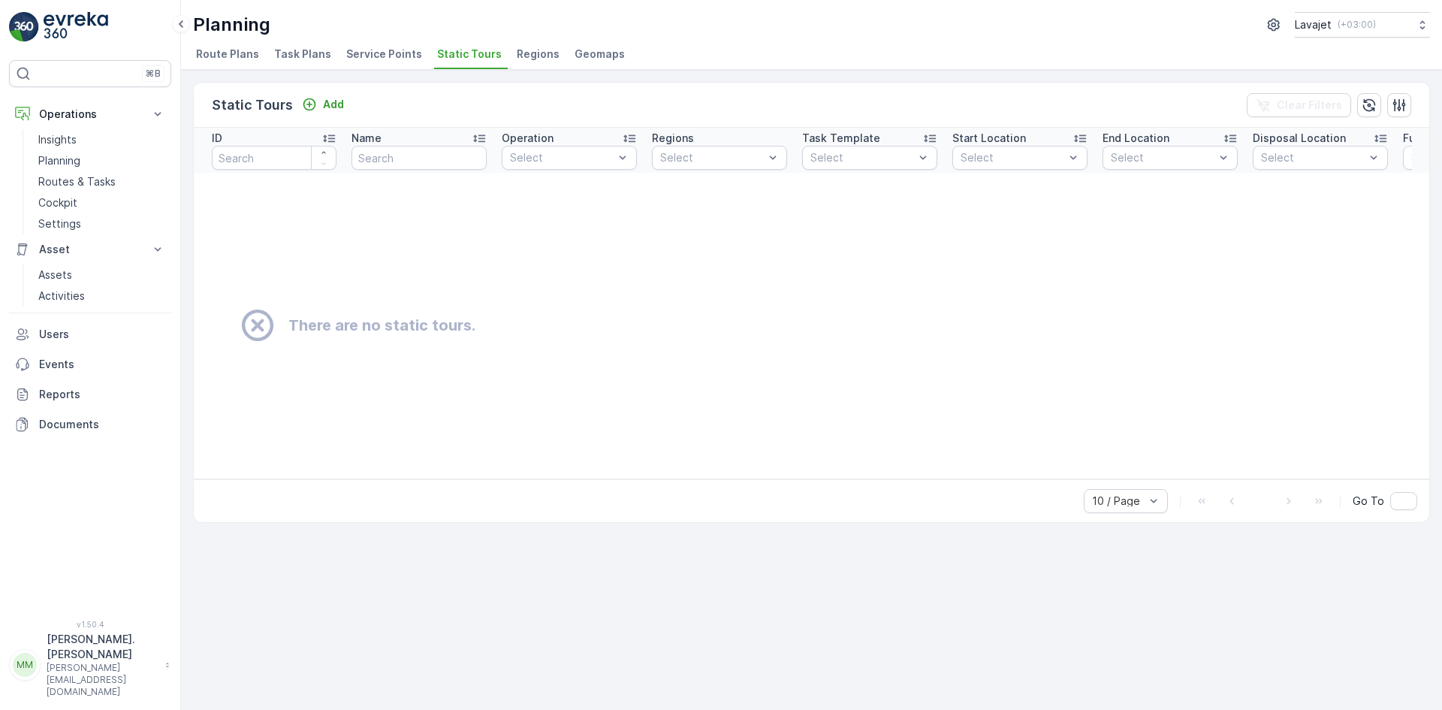
click at [532, 50] on span "Regions" at bounding box center [538, 54] width 43 height 15
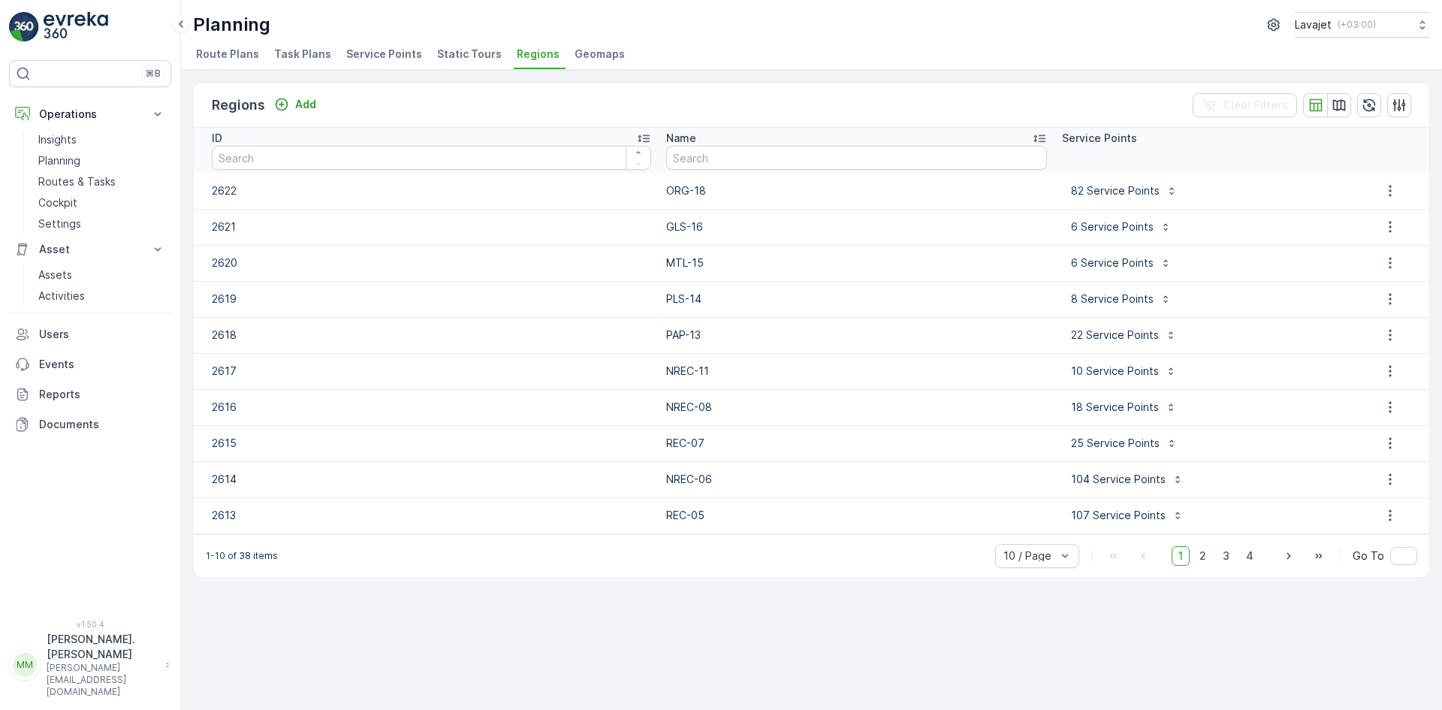
click at [583, 51] on span "Geomaps" at bounding box center [599, 54] width 50 height 15
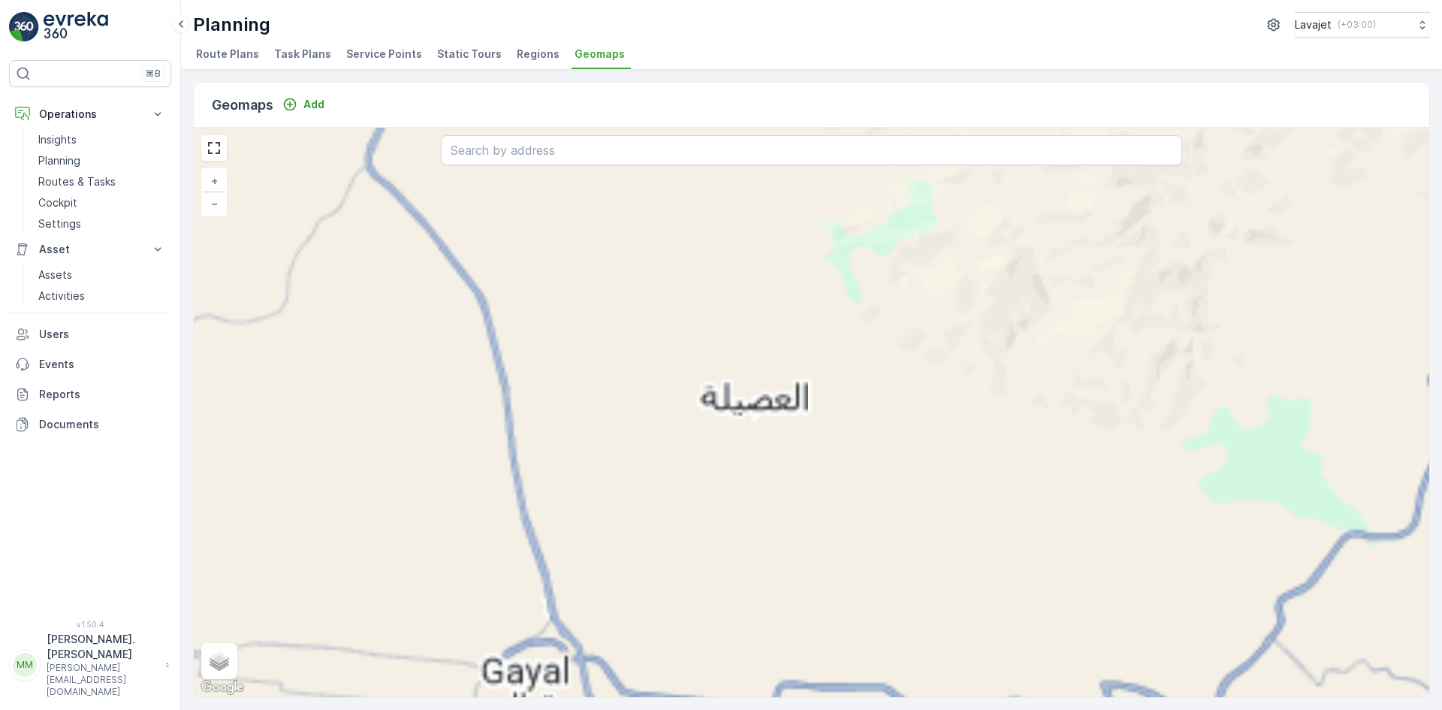
drag, startPoint x: 808, startPoint y: 592, endPoint x: 871, endPoint y: 297, distance: 301.8
click at [871, 298] on div "+ − Satellite Roadmap Terrain Hybrid Leaflet Keyboard shortcuts Map Data Map da…" at bounding box center [811, 412] width 1235 height 569
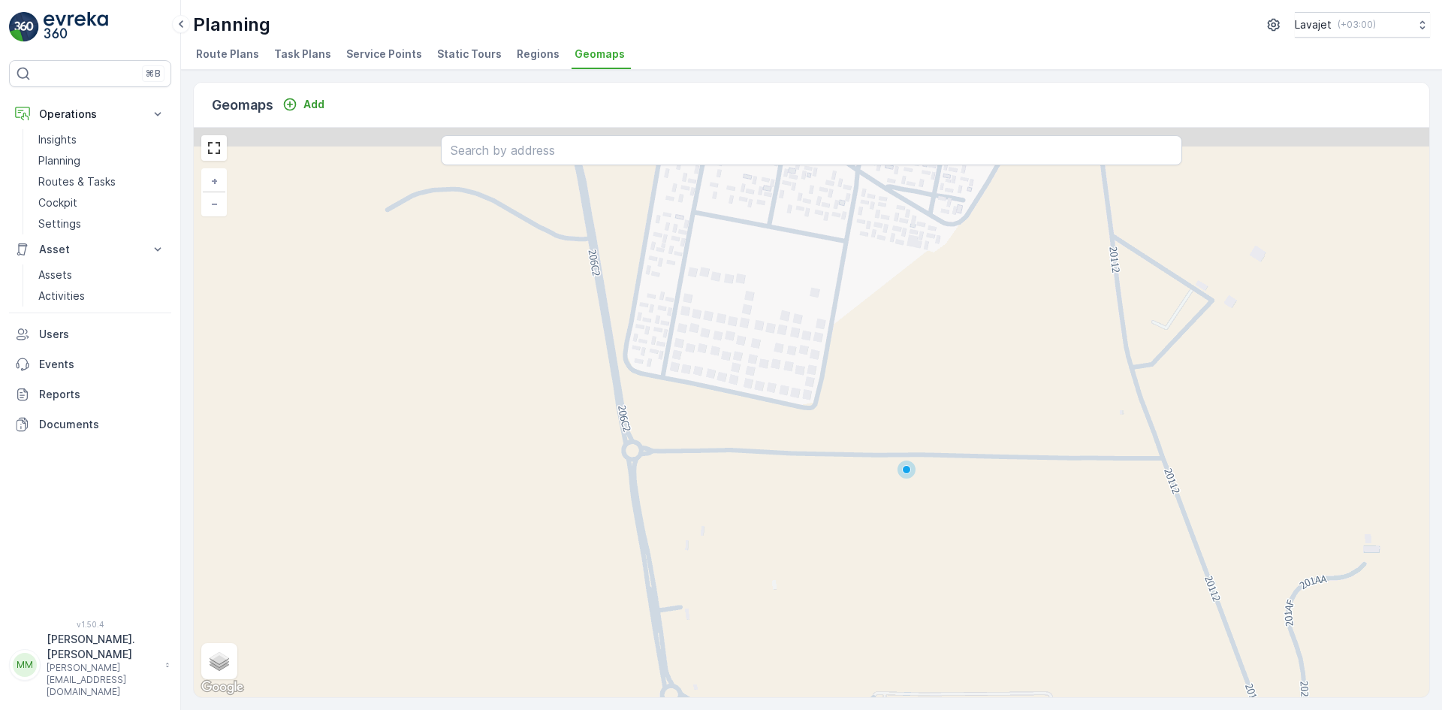
drag, startPoint x: 979, startPoint y: 214, endPoint x: 995, endPoint y: 509, distance: 295.5
click at [995, 509] on div "+ − Satellite Roadmap Terrain Hybrid Leaflet Keyboard shortcuts Map Data Map da…" at bounding box center [811, 412] width 1235 height 569
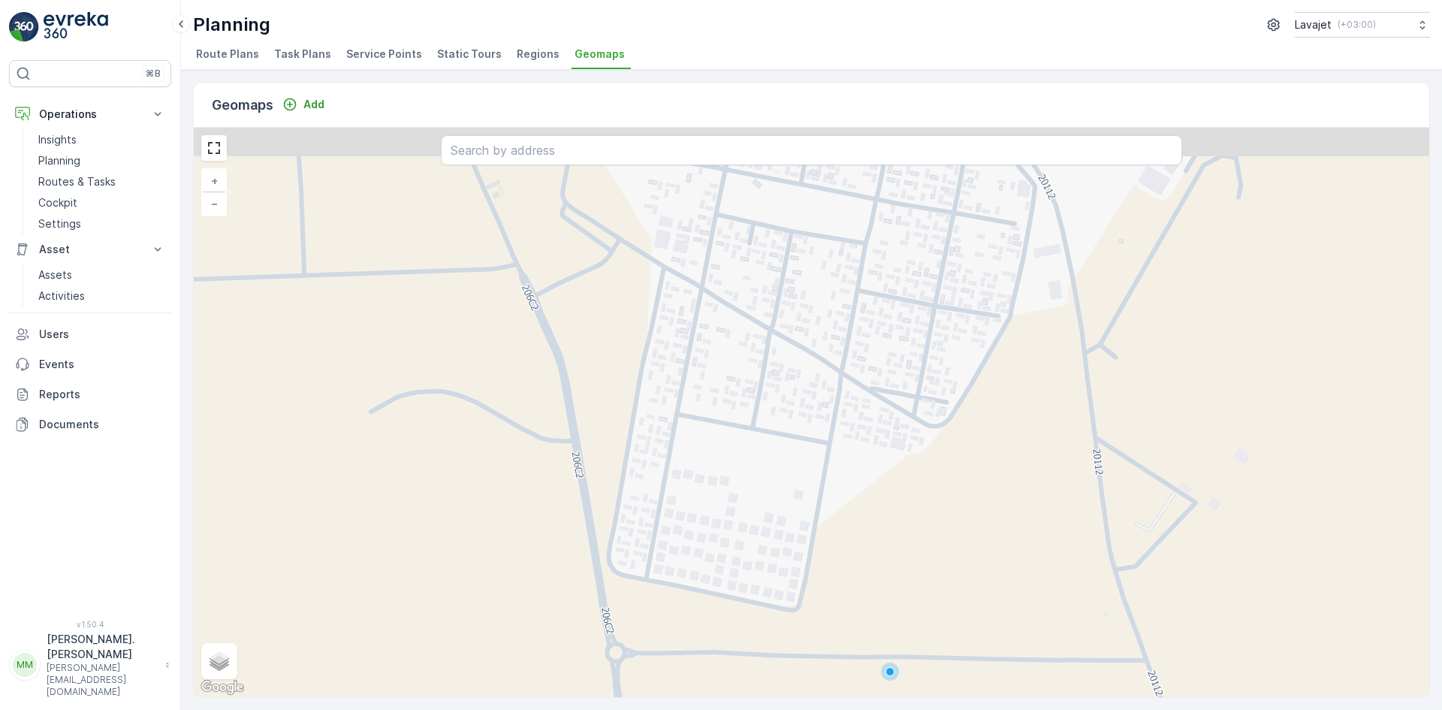
drag, startPoint x: 978, startPoint y: 293, endPoint x: 969, endPoint y: 461, distance: 168.5
click at [960, 475] on div "+ − Satellite Roadmap Terrain Hybrid Leaflet Keyboard shortcuts Map Data Map da…" at bounding box center [811, 412] width 1235 height 569
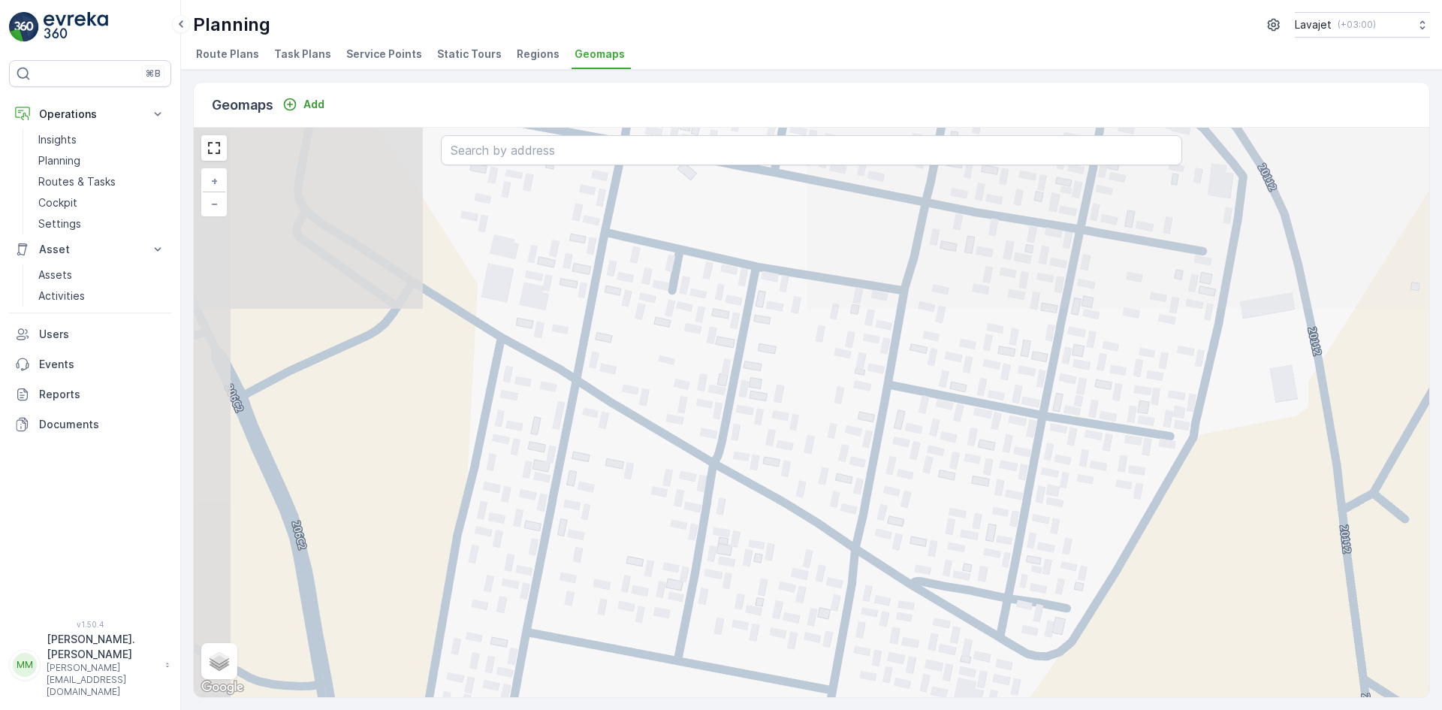
drag, startPoint x: 890, startPoint y: 406, endPoint x: 982, endPoint y: 623, distance: 235.9
click at [983, 635] on div "+ − Satellite Roadmap Terrain Hybrid Leaflet Keyboard shortcuts Map Data Map da…" at bounding box center [811, 412] width 1235 height 569
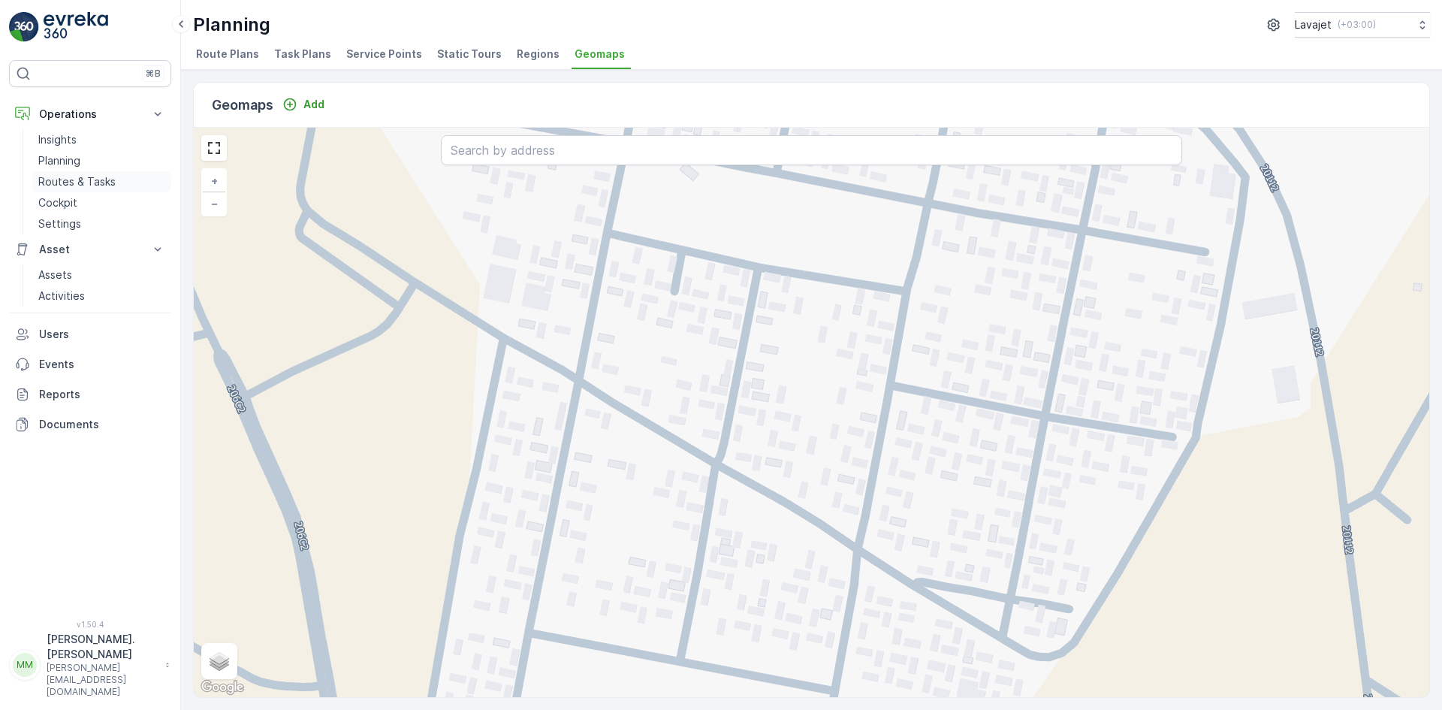
click at [78, 185] on p "Routes & Tasks" at bounding box center [76, 181] width 77 height 15
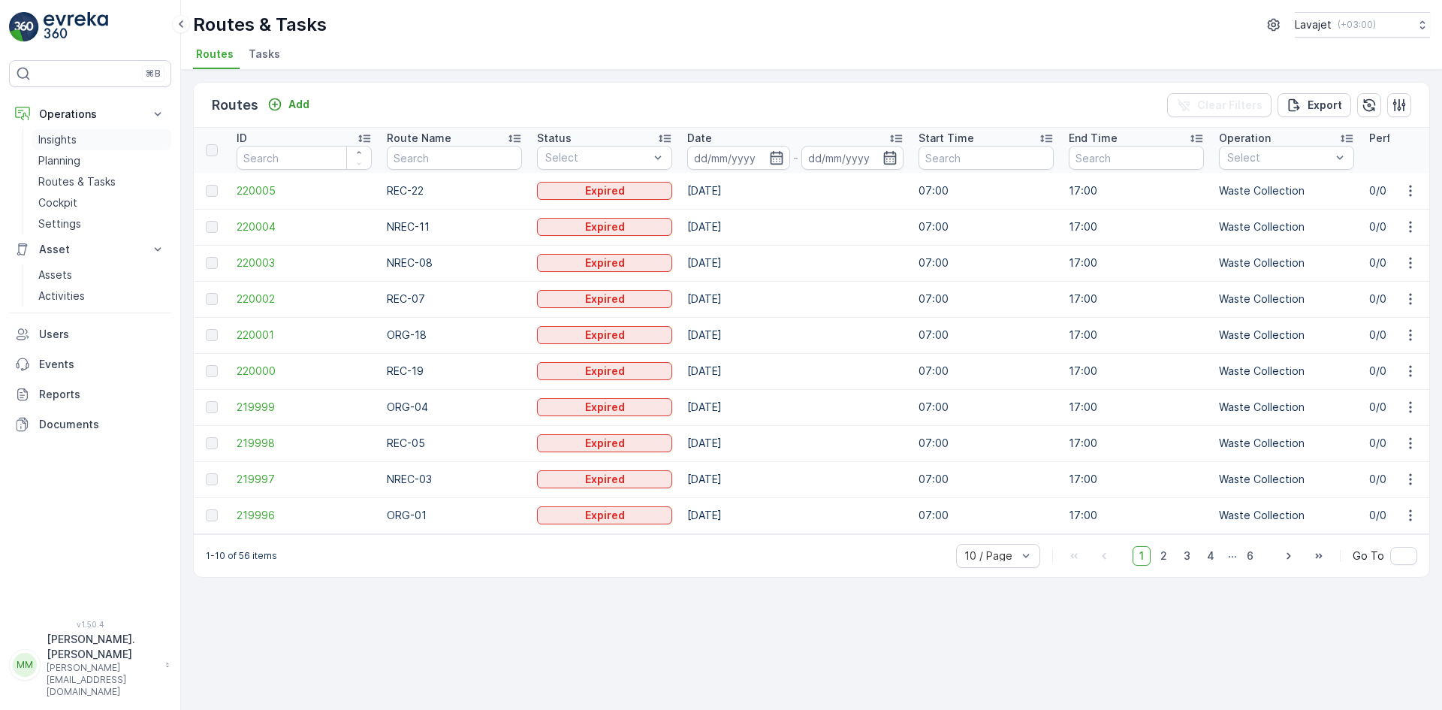
click at [87, 133] on link "Insights" at bounding box center [101, 139] width 139 height 21
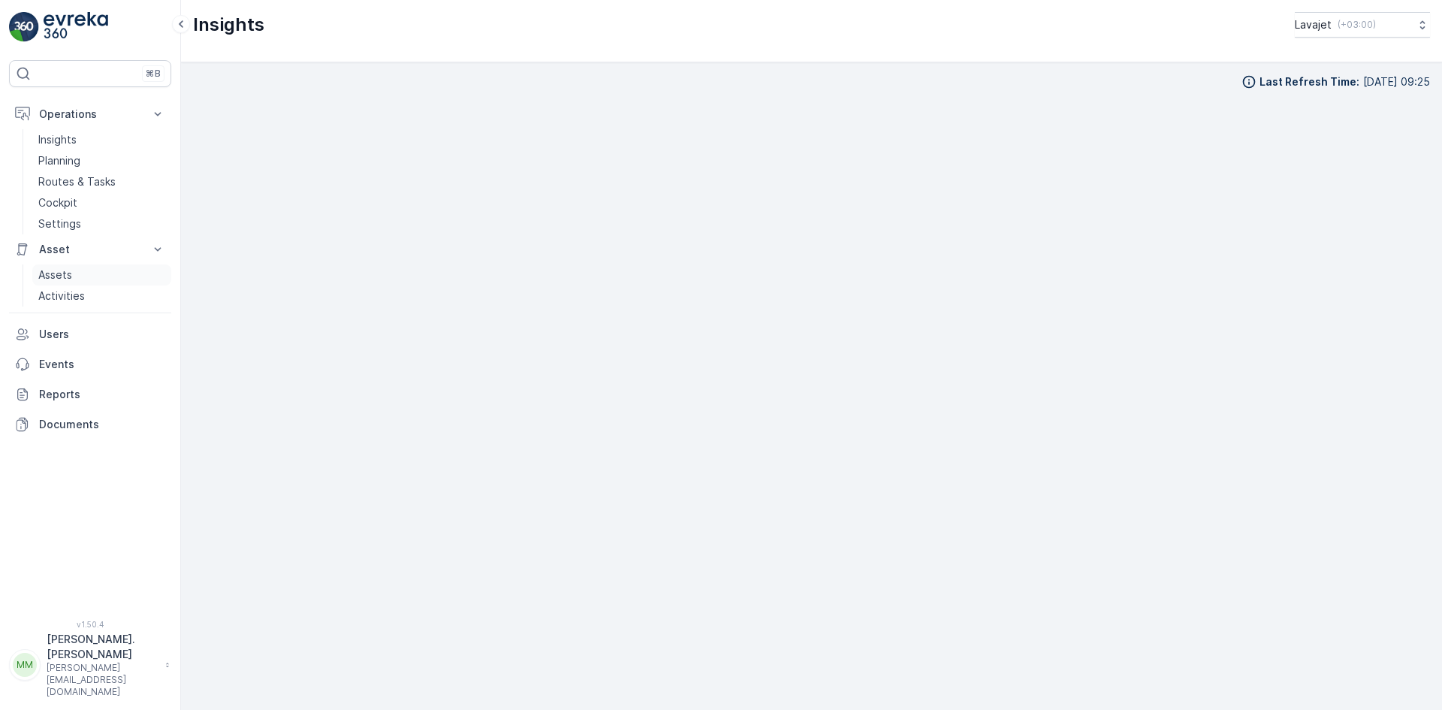
click at [76, 279] on link "Assets" at bounding box center [101, 274] width 139 height 21
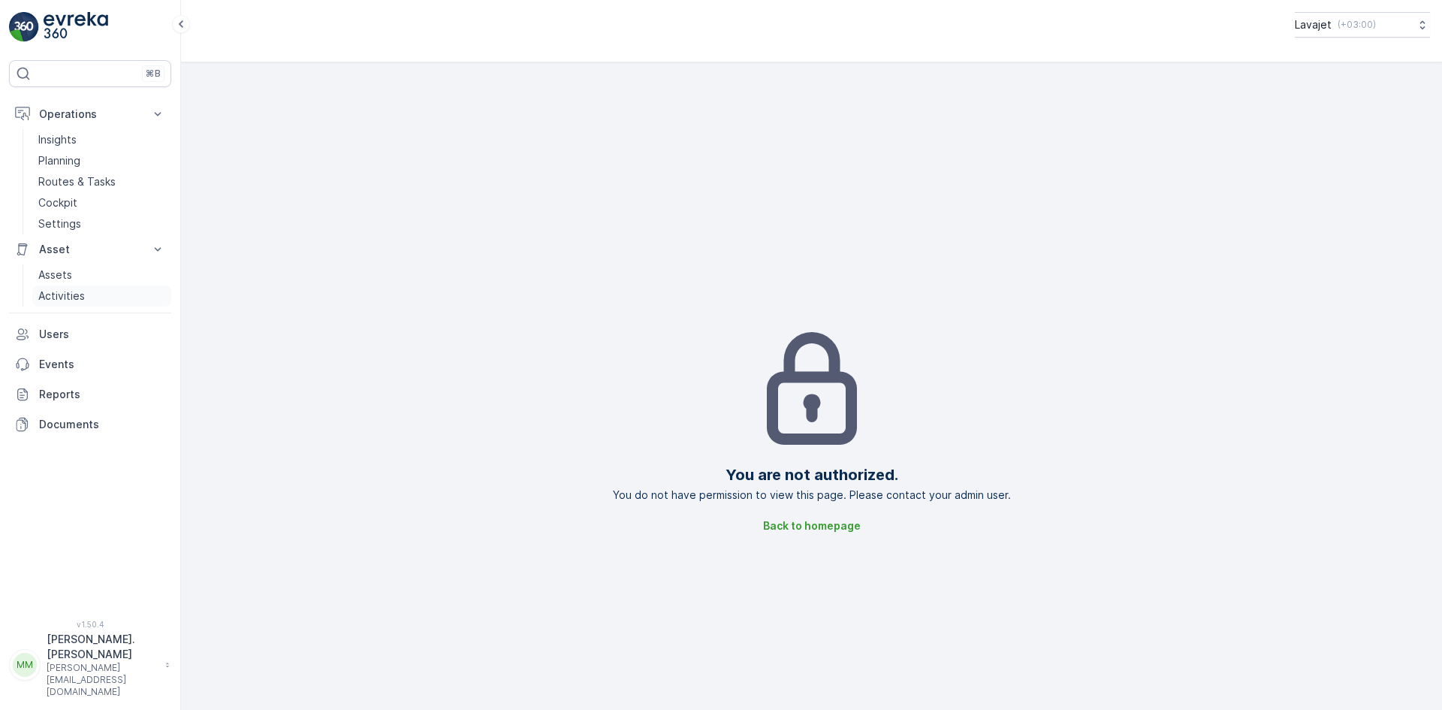
click at [65, 294] on p "Activities" at bounding box center [61, 295] width 47 height 15
click at [67, 219] on p "Settings" at bounding box center [59, 223] width 43 height 15
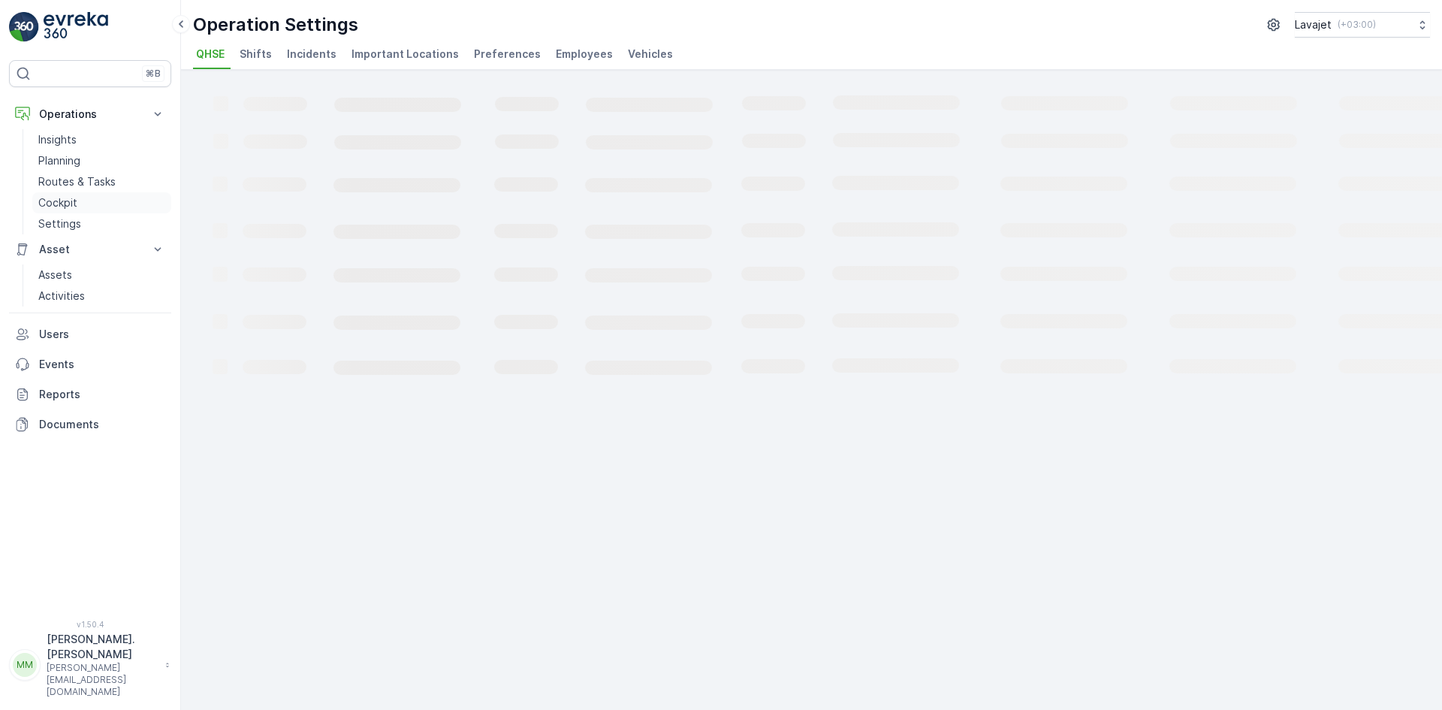
click at [60, 207] on p "Cockpit" at bounding box center [57, 202] width 39 height 15
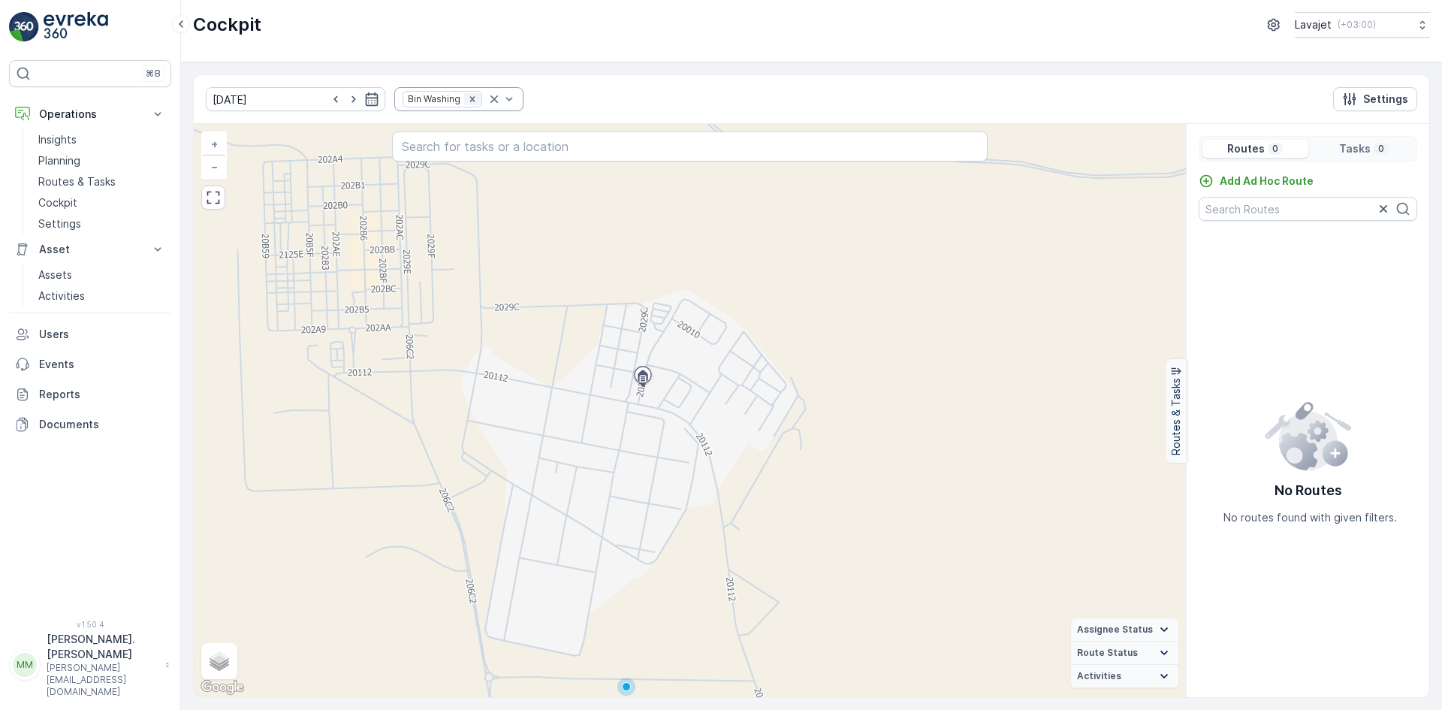
click at [469, 101] on icon "Remove Bin Washing" at bounding box center [471, 98] width 5 height 5
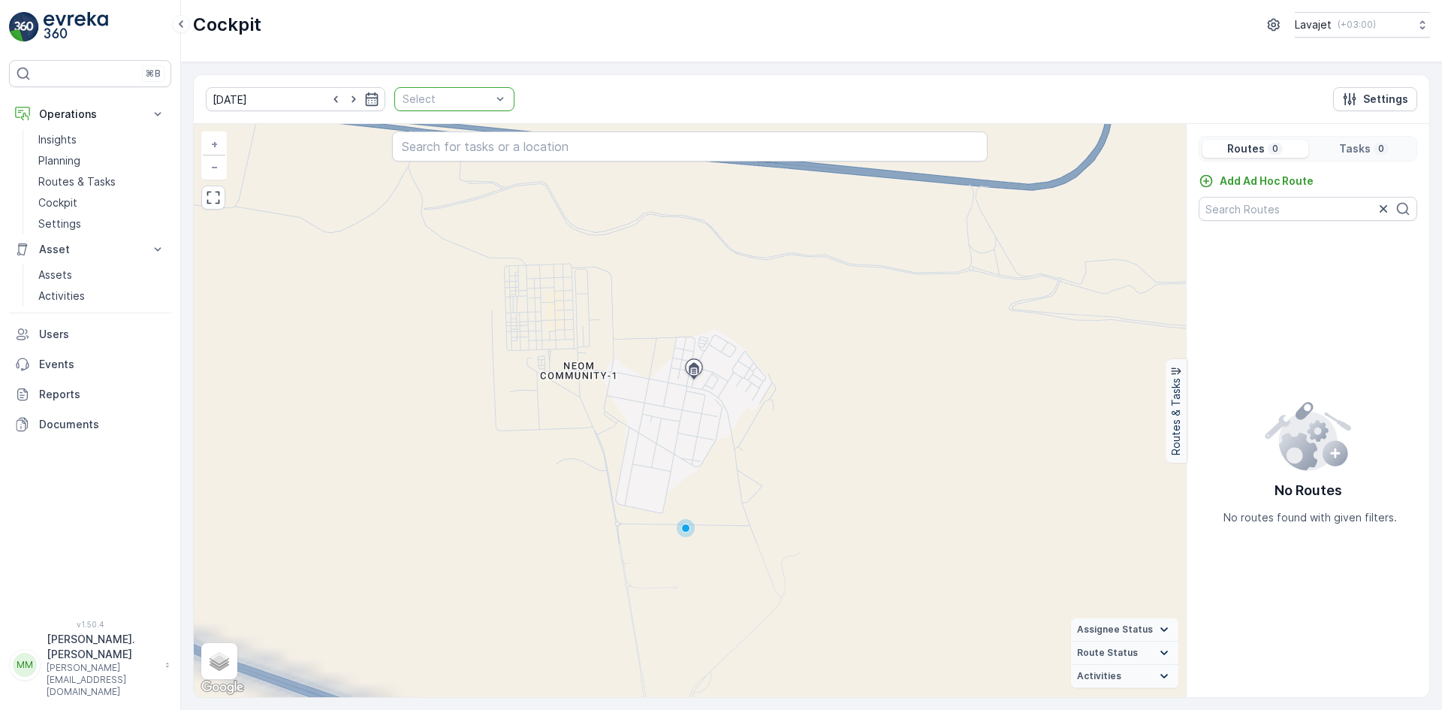
drag, startPoint x: 681, startPoint y: 641, endPoint x: 653, endPoint y: 393, distance: 249.4
click at [671, 407] on div "+ − Satellite Roadmap Terrain Hybrid Leaflet Keyboard shortcuts Map Data Map da…" at bounding box center [690, 410] width 992 height 573
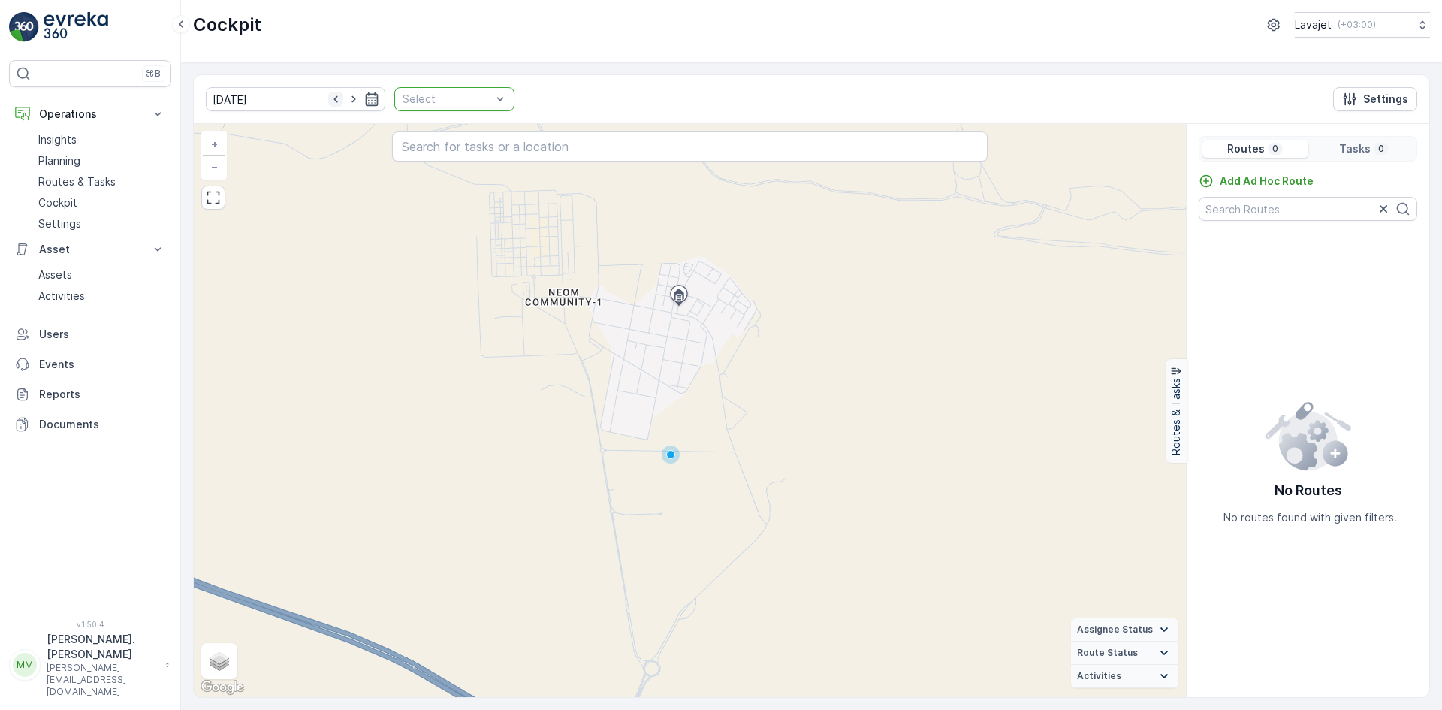
click at [328, 95] on icon "button" at bounding box center [335, 99] width 15 height 15
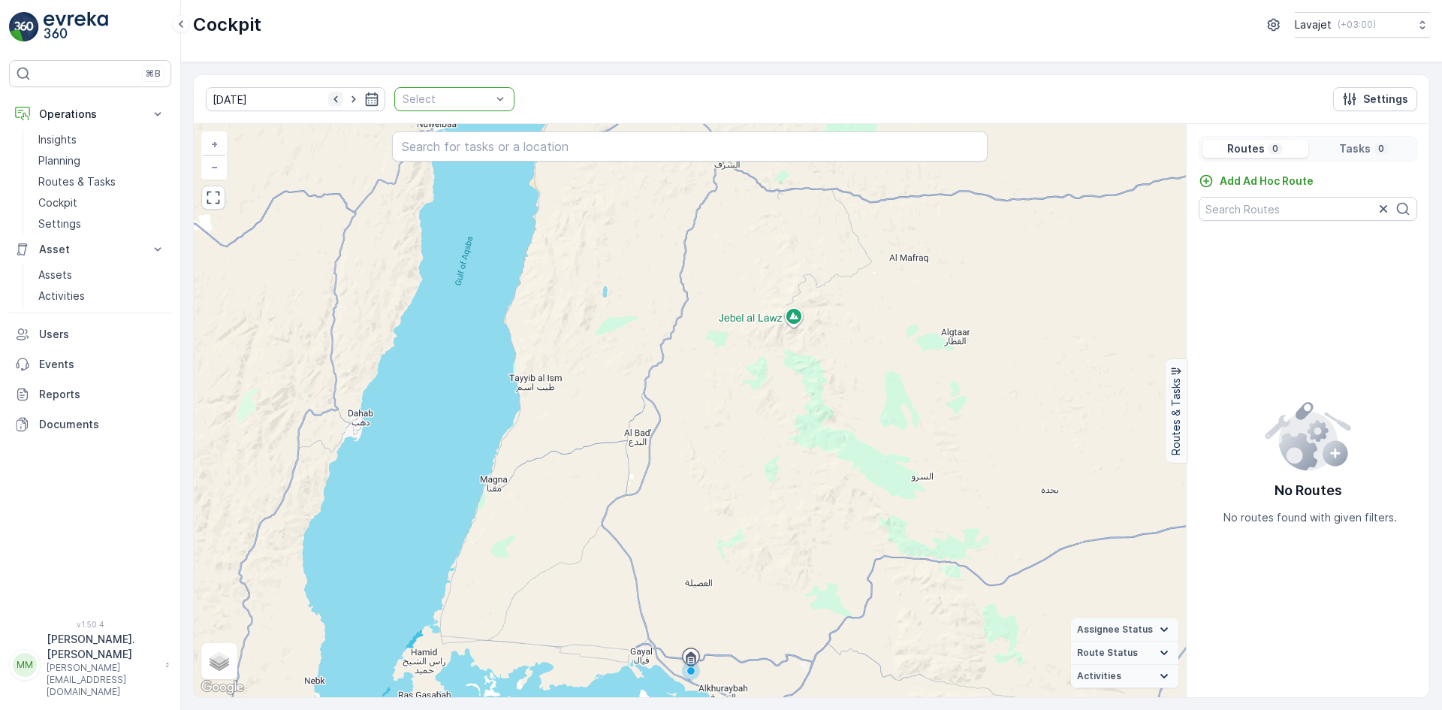
click at [328, 95] on icon "button" at bounding box center [335, 99] width 15 height 15
click at [351, 98] on icon "button" at bounding box center [353, 99] width 4 height 7
click at [424, 101] on div at bounding box center [447, 99] width 92 height 12
click at [452, 191] on p "Waste Collection" at bounding box center [462, 202] width 86 height 30
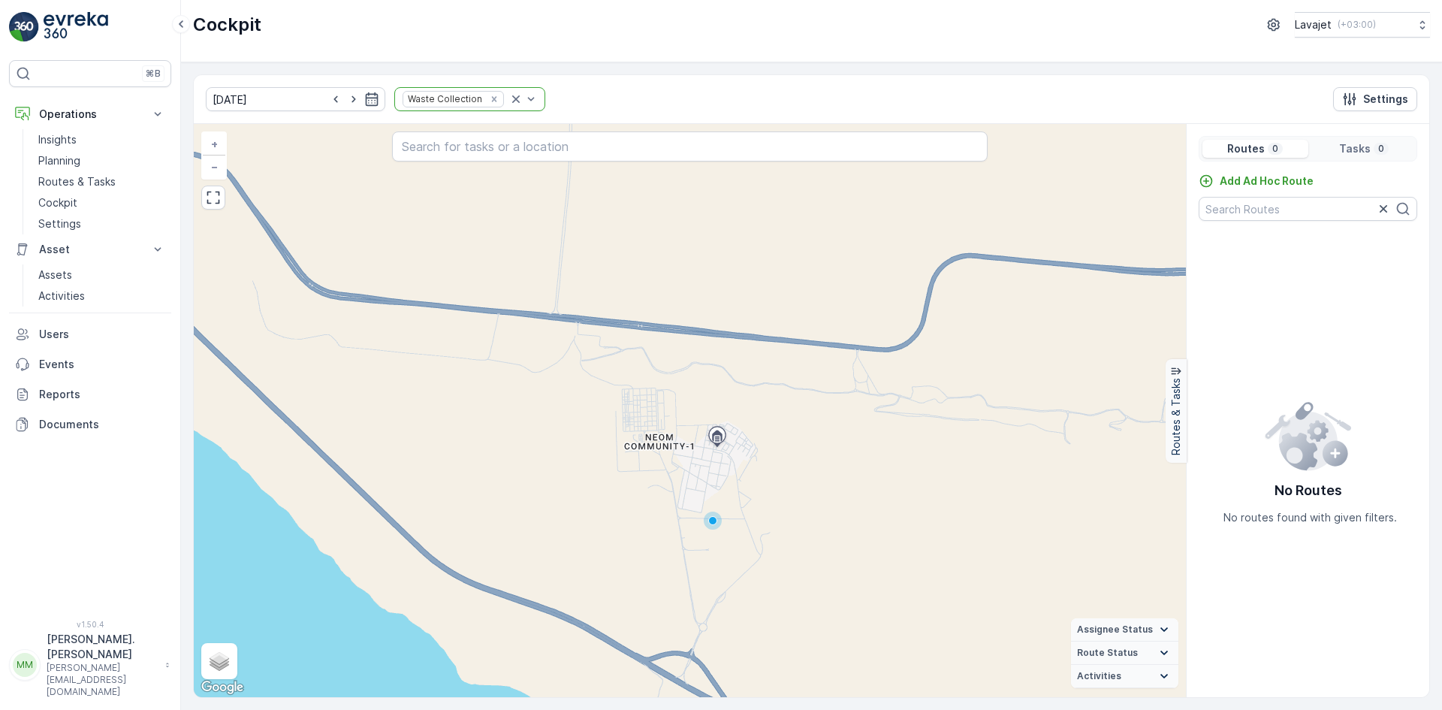
drag, startPoint x: 689, startPoint y: 558, endPoint x: 708, endPoint y: 478, distance: 81.8
click at [711, 484] on div "+ − Satellite Roadmap Terrain Hybrid Leaflet Keyboard shortcuts Map Data Map da…" at bounding box center [690, 410] width 992 height 573
click at [328, 98] on icon "button" at bounding box center [335, 99] width 15 height 15
type input "[DATE]"
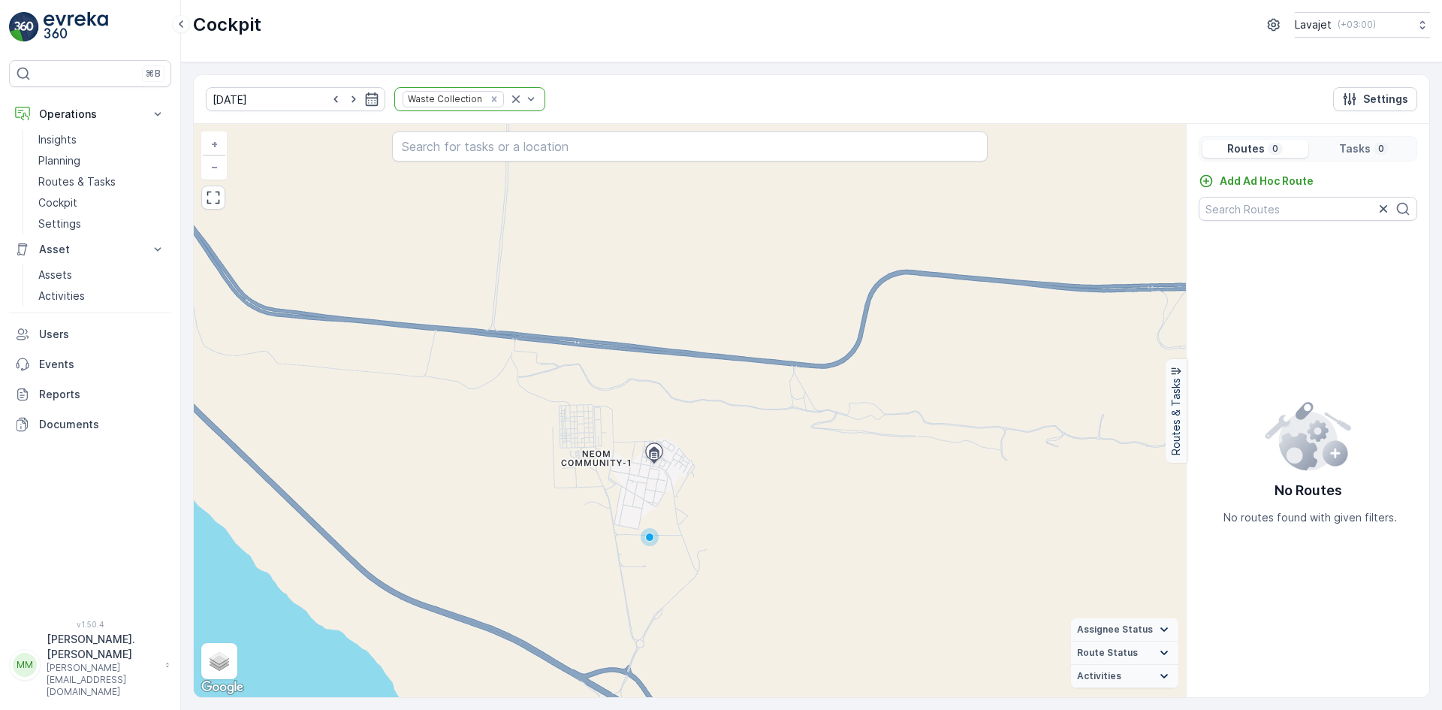
click at [1378, 138] on div "Routes 0 Tasks 0" at bounding box center [1307, 149] width 219 height 26
click at [1377, 138] on div "Routes 0 Tasks 0" at bounding box center [1307, 149] width 219 height 26
click at [1155, 630] on summary "Assignee Status" at bounding box center [1124, 629] width 107 height 23
click at [1114, 611] on p "On The Move" at bounding box center [1127, 610] width 59 height 12
click at [1108, 627] on p "Steady" at bounding box center [1114, 628] width 32 height 12
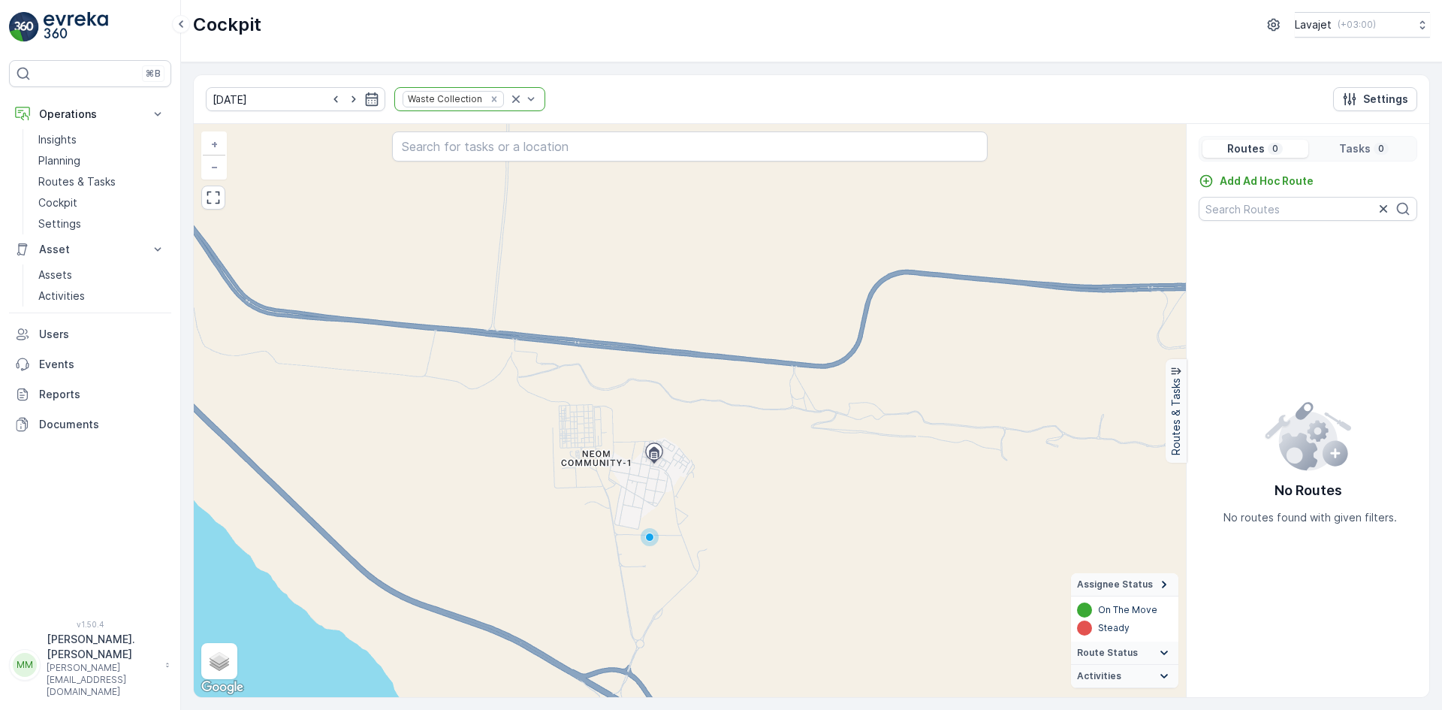
click at [1119, 649] on span "Route Status" at bounding box center [1107, 653] width 61 height 12
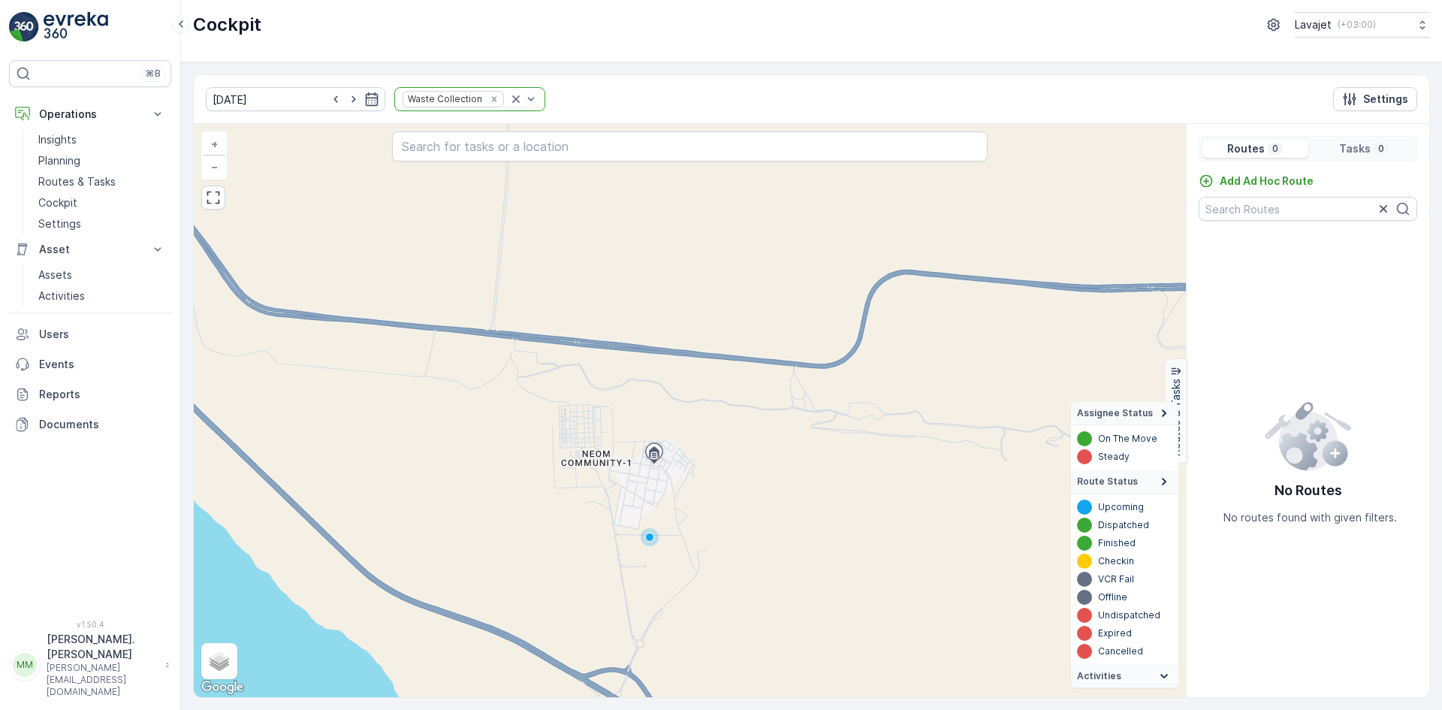
click at [1111, 536] on div "Upcoming Dispatched Finished Checkin VCR Fail Offline Undispatched Expired Canc…" at bounding box center [1124, 578] width 95 height 159
click at [1124, 674] on summary "Activities" at bounding box center [1124, 676] width 107 height 23
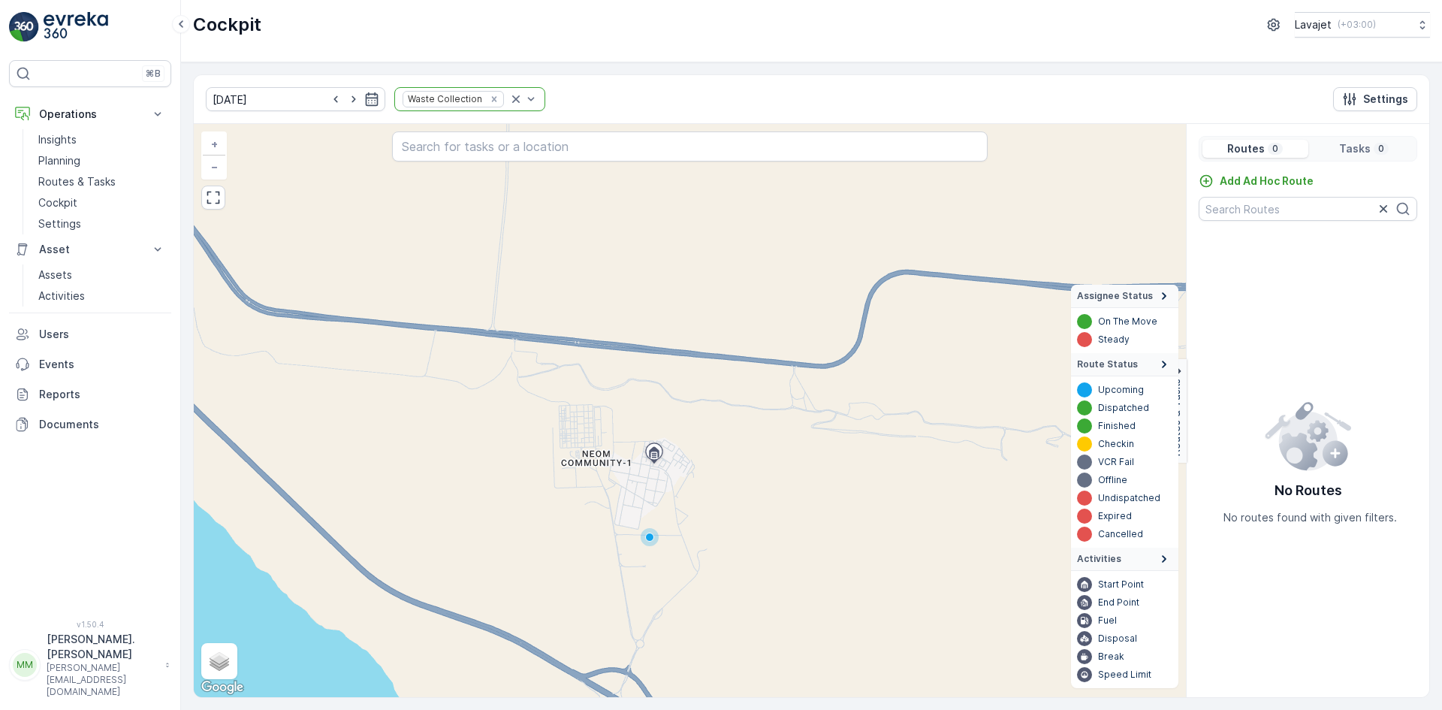
click at [1112, 620] on p "Fuel" at bounding box center [1107, 620] width 19 height 12
click at [1115, 589] on p "Start Point" at bounding box center [1121, 584] width 46 height 12
click at [84, 178] on p "Routes & Tasks" at bounding box center [76, 181] width 77 height 15
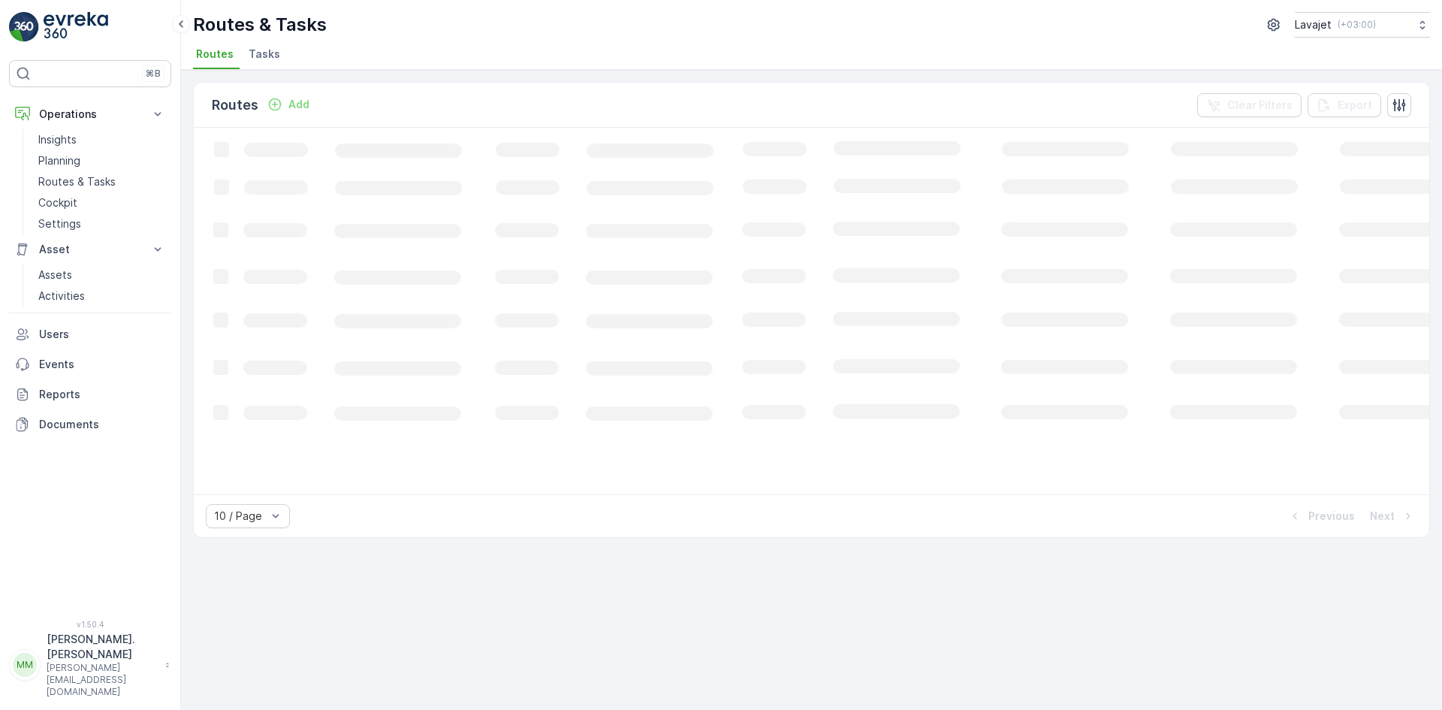
click at [261, 58] on span "Tasks" at bounding box center [265, 54] width 32 height 15
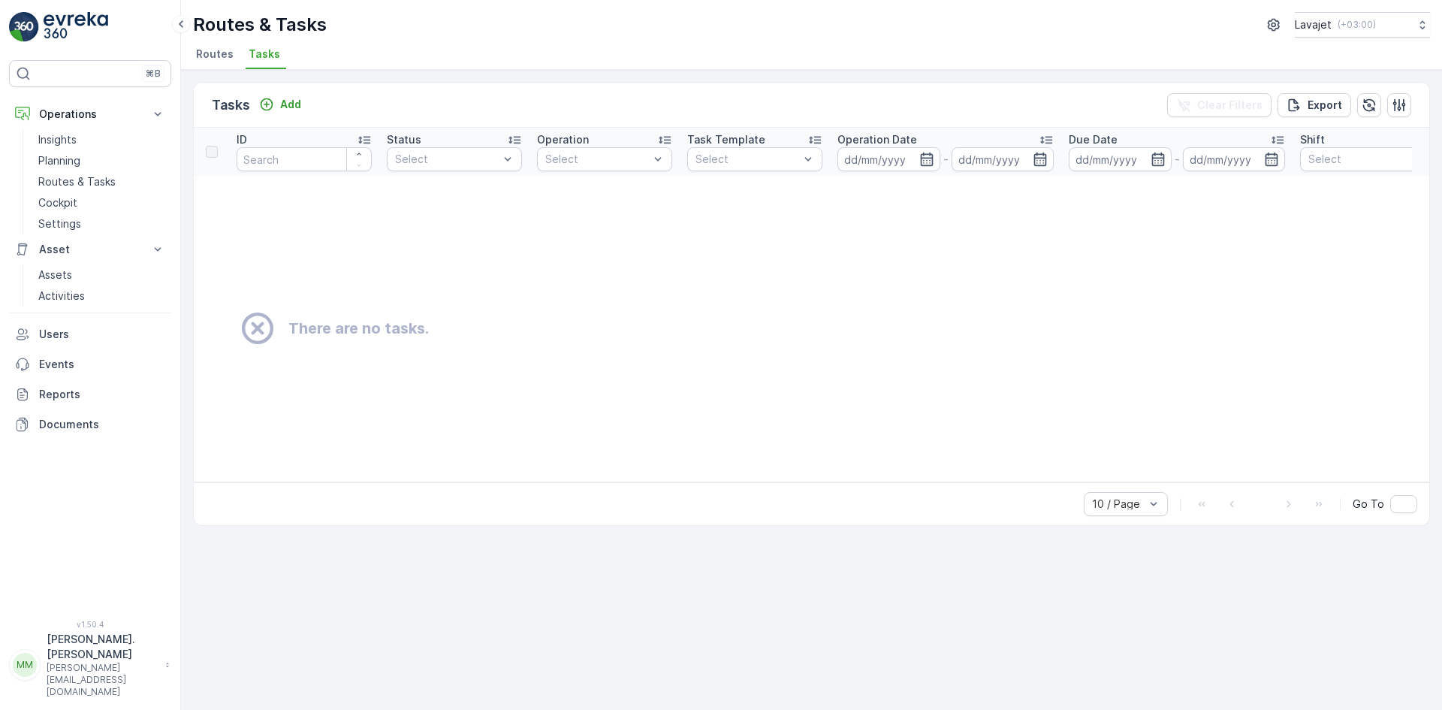
click at [213, 50] on span "Routes" at bounding box center [215, 54] width 38 height 15
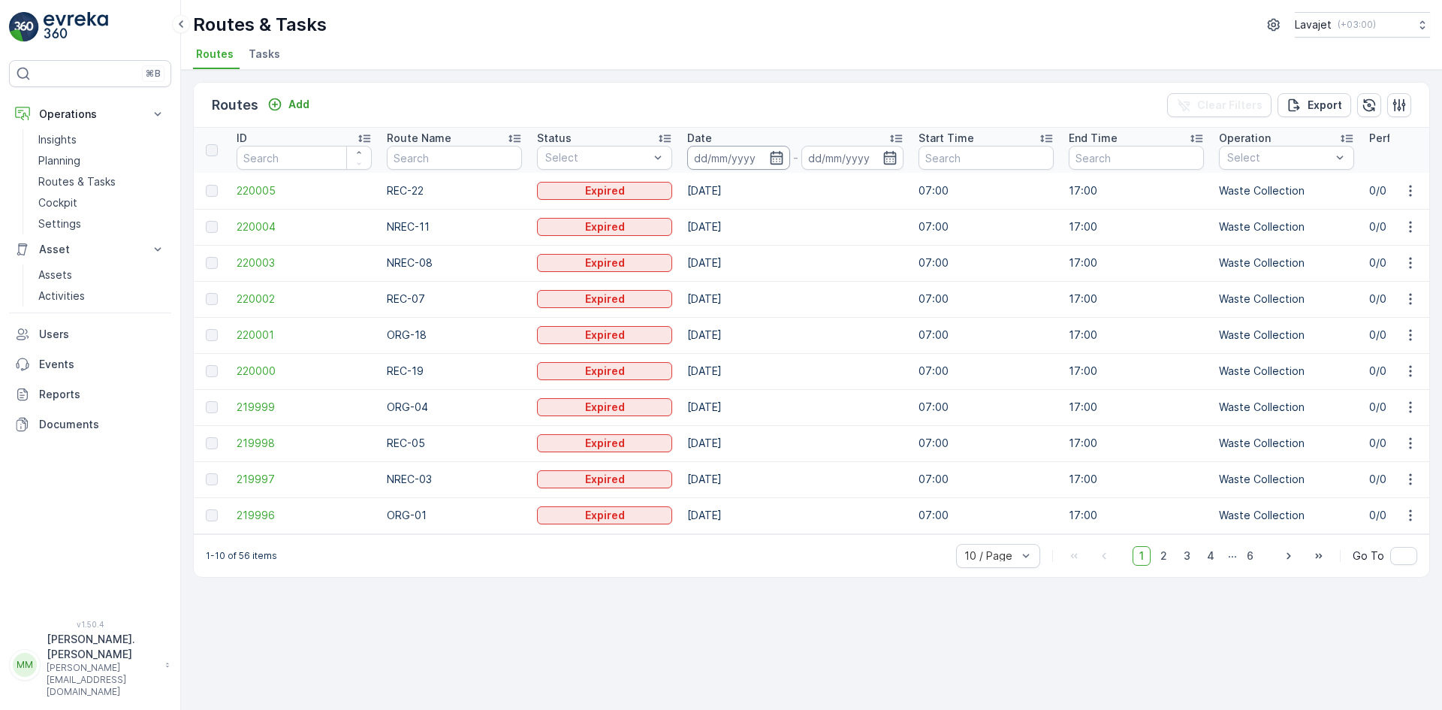
click at [725, 159] on input at bounding box center [738, 158] width 103 height 24
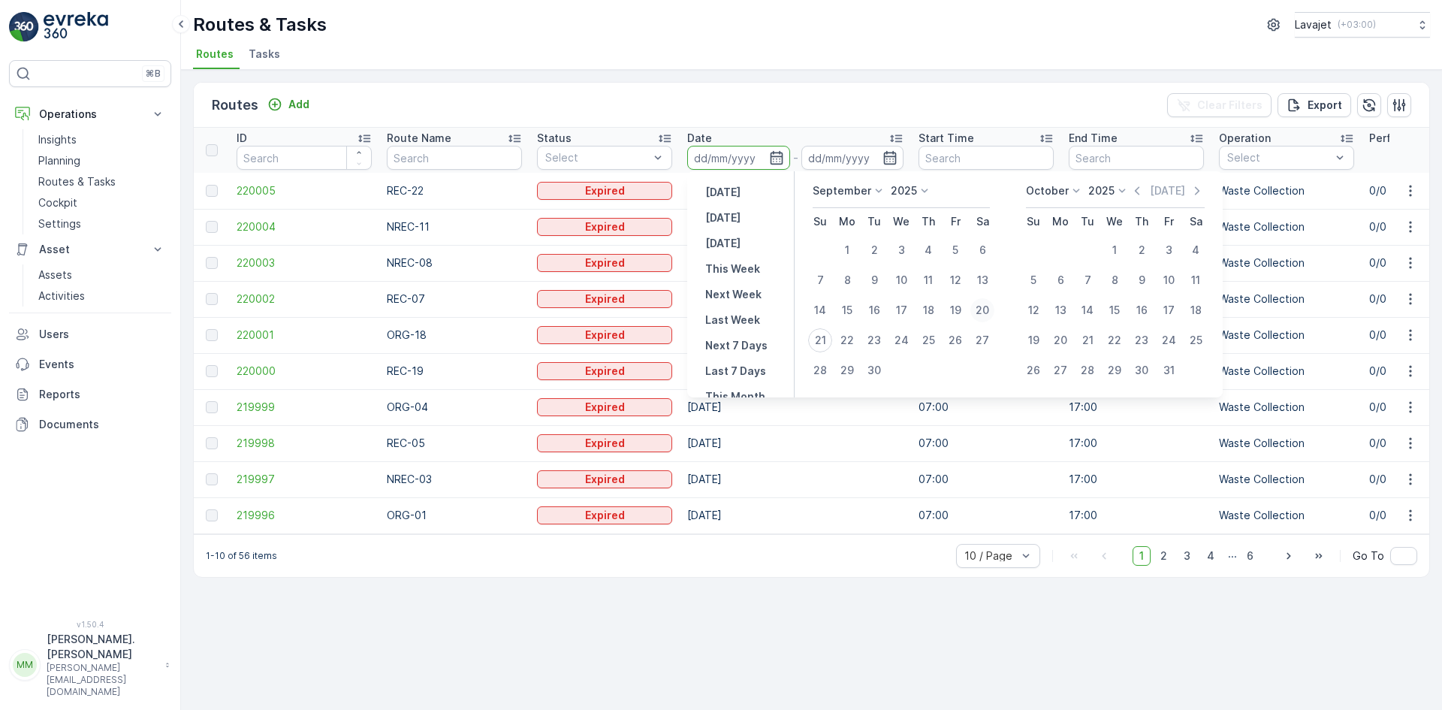
click at [986, 311] on div "20" at bounding box center [982, 310] width 24 height 24
type input "[DATE]"
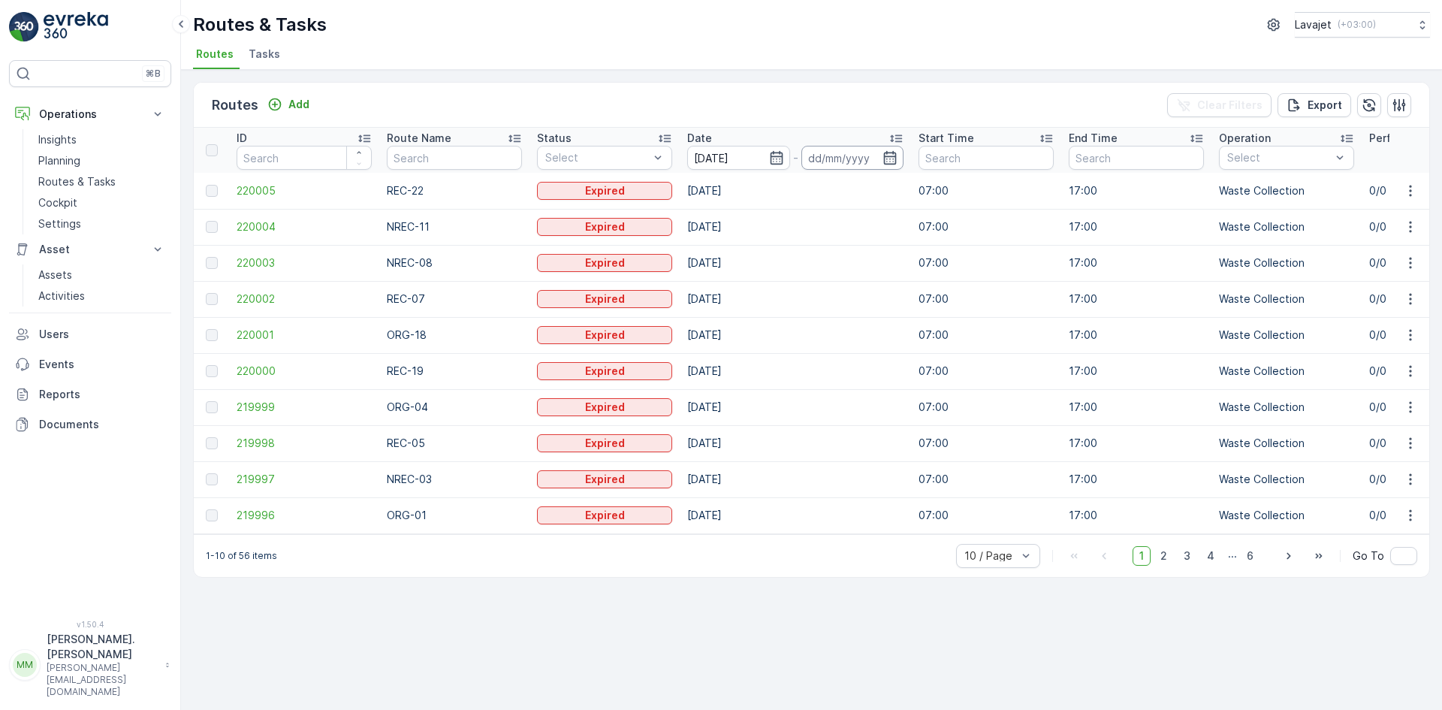
type input "[DATE]"
click at [849, 155] on input "[DATE]" at bounding box center [852, 158] width 103 height 24
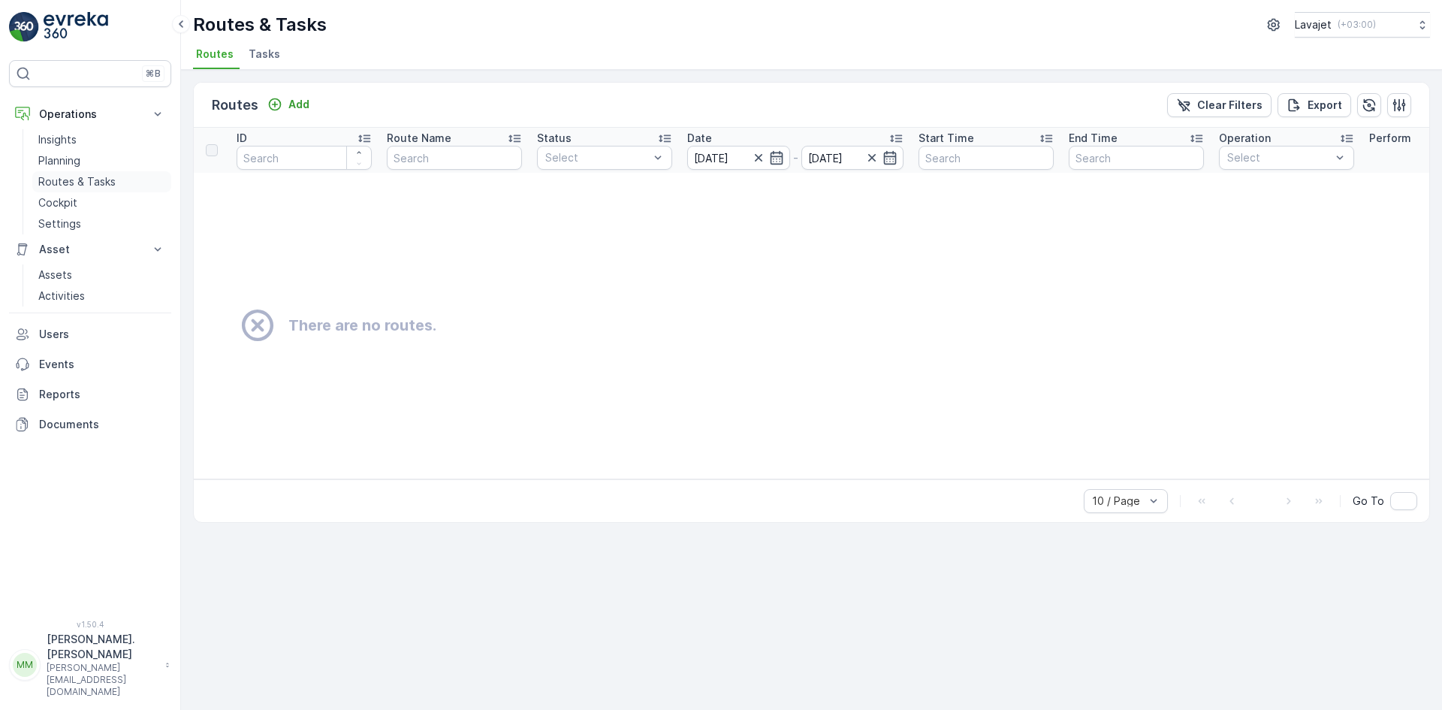
click at [86, 173] on link "Routes & Tasks" at bounding box center [101, 181] width 139 height 21
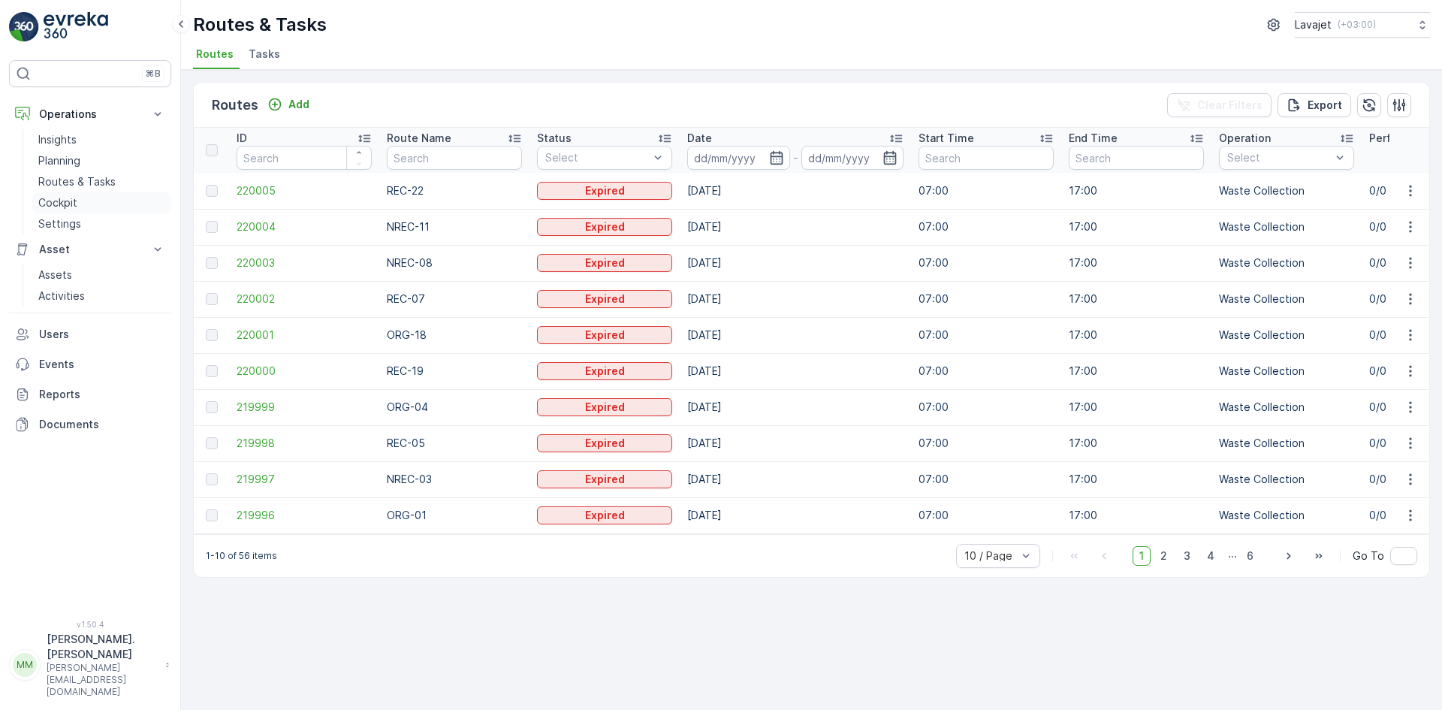
click at [74, 195] on p "Cockpit" at bounding box center [57, 202] width 39 height 15
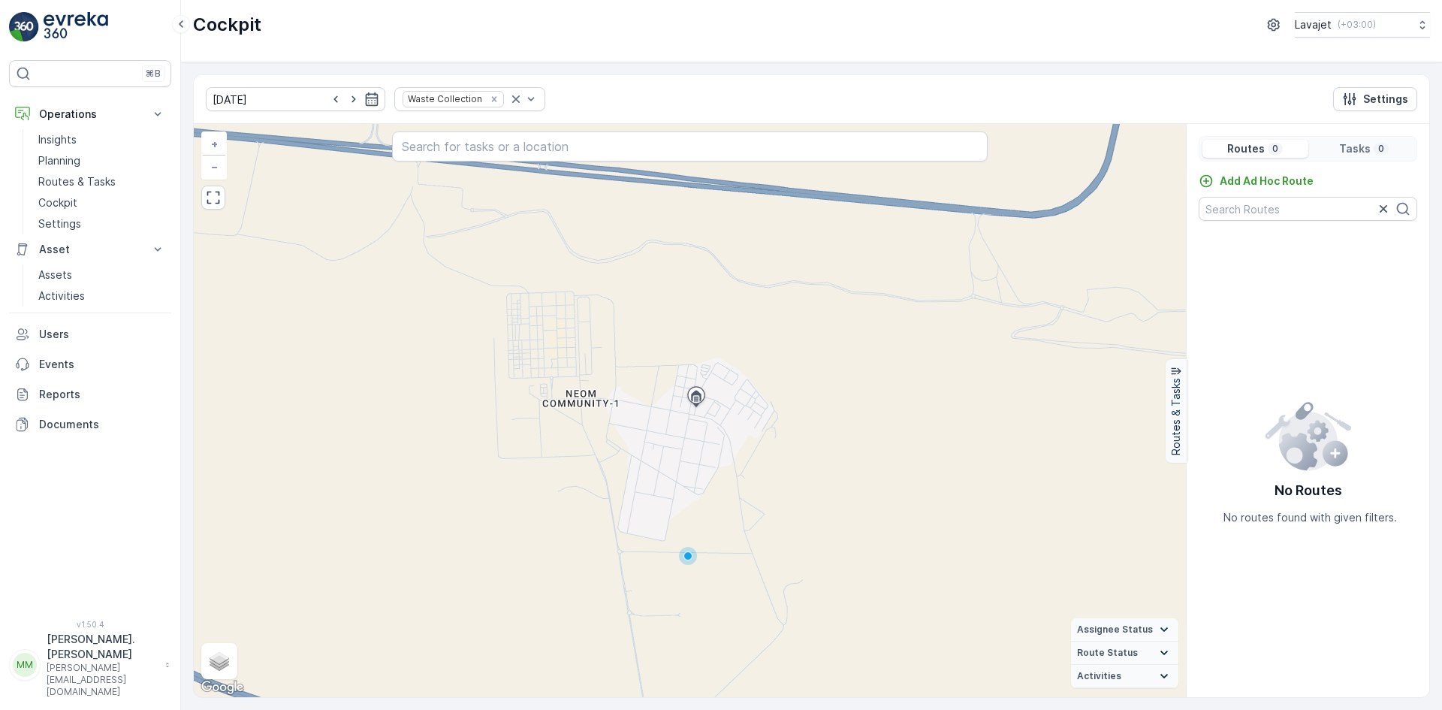
click at [1352, 151] on p "Tasks" at bounding box center [1355, 148] width 32 height 15
click at [1346, 148] on p "Tasks" at bounding box center [1355, 148] width 32 height 15
click at [328, 101] on icon "button" at bounding box center [335, 99] width 15 height 15
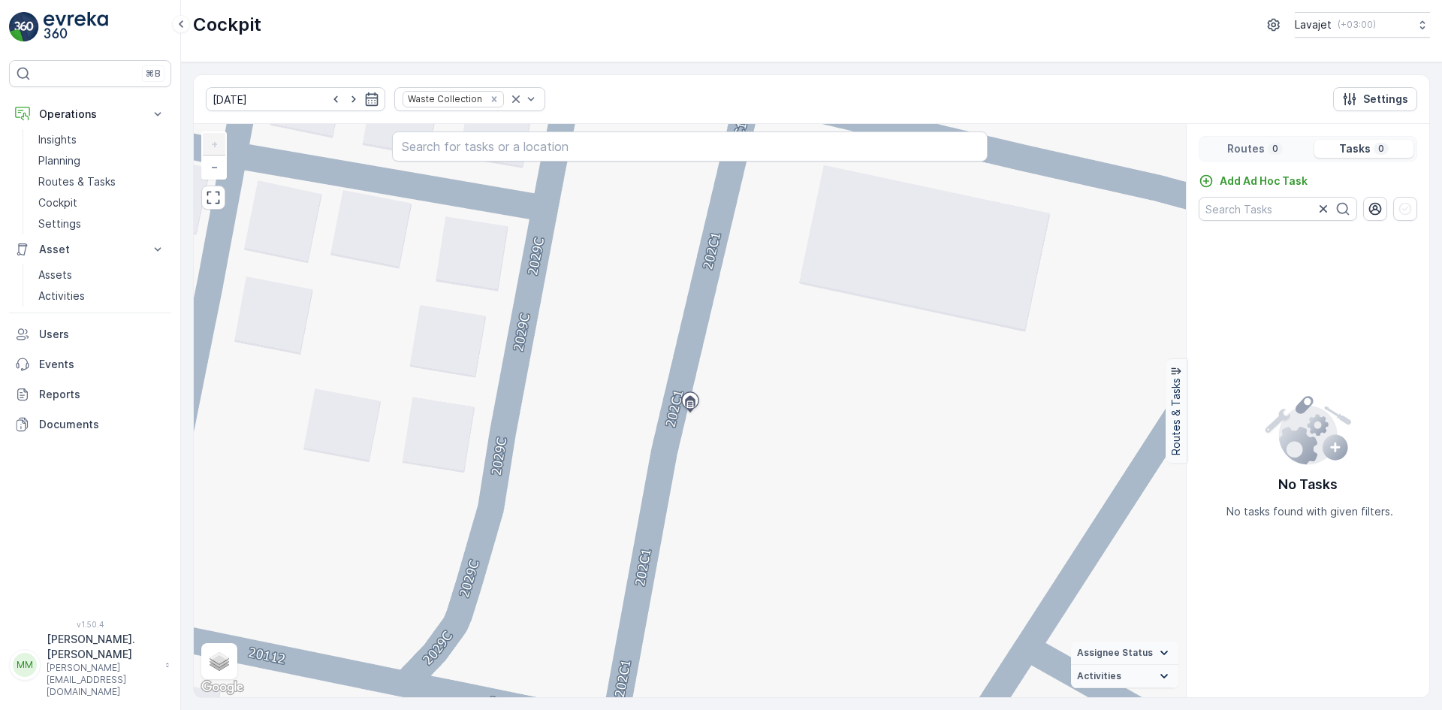
click at [328, 101] on icon "button" at bounding box center [335, 99] width 15 height 15
click at [346, 98] on icon "button" at bounding box center [353, 99] width 15 height 15
type input "[DATE]"
